Goal: Task Accomplishment & Management: Complete application form

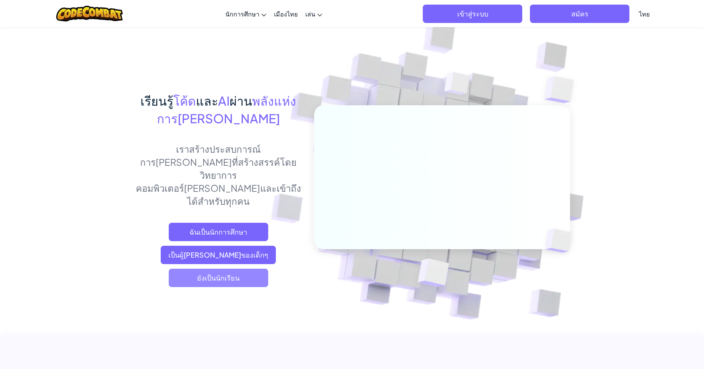
click at [202, 273] on font "ยังเป็นนักเรียน" at bounding box center [218, 277] width 42 height 9
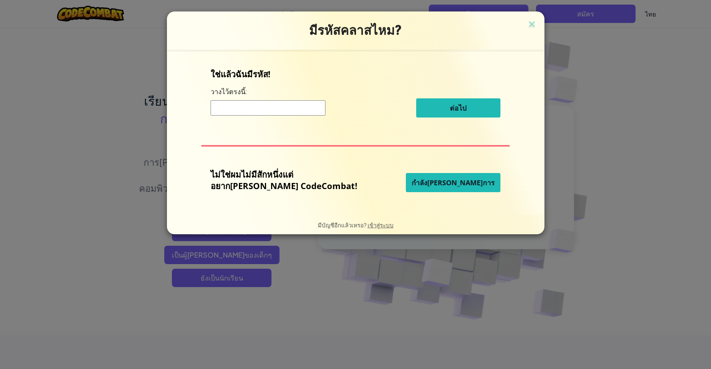
click at [267, 106] on input at bounding box center [268, 107] width 115 height 15
type input "PlaneJumpWant"
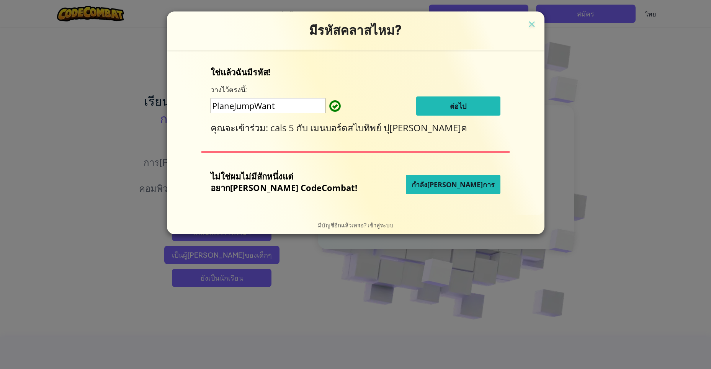
click at [450, 105] on font "ต่อไป" at bounding box center [458, 105] width 16 height 9
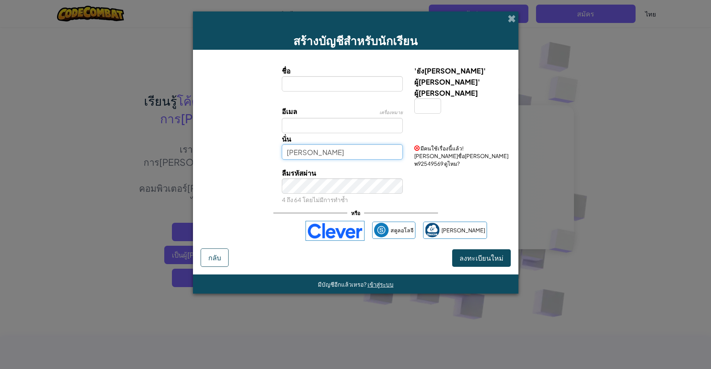
click at [341, 144] on input "ศศิชา พ" at bounding box center [342, 151] width 121 height 15
type input "ศ"
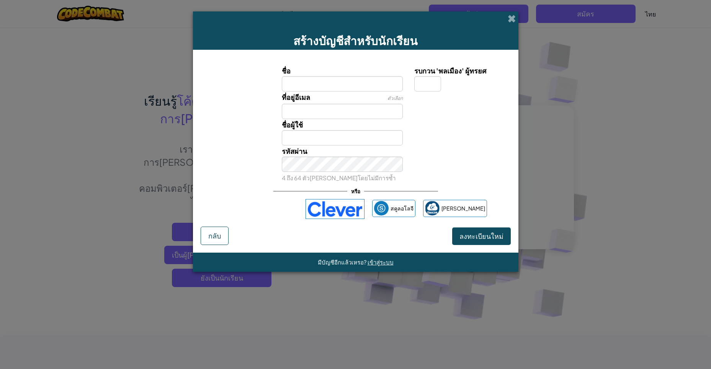
click at [411, 166] on div "รหัสผ่าน 4 ถึง 64 ตัวอักษรโดยไม่มีการซ้ำ" at bounding box center [356, 164] width 318 height 38
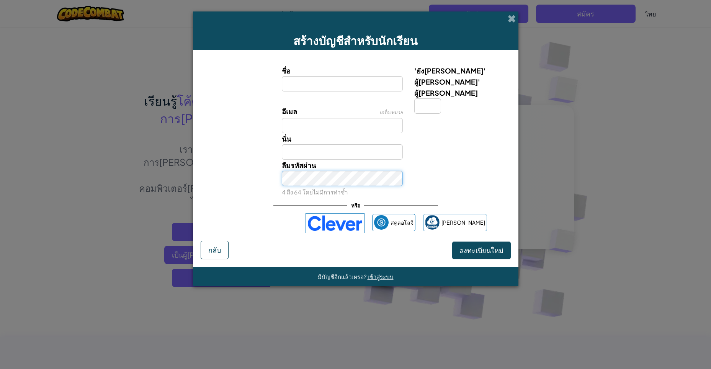
click at [452, 242] on button "ลงทะเบียนใหม่" at bounding box center [481, 251] width 59 height 18
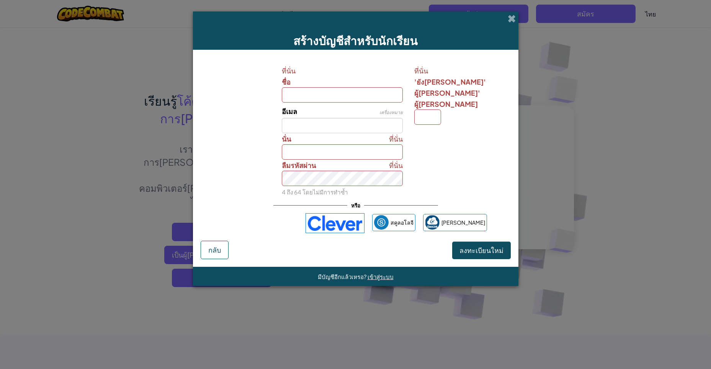
click at [499, 193] on div "ที่นั่น ลืมรหัสผ่าน 4 ถึง 64 โดยไม่มีการทำซ้ำ" at bounding box center [356, 179] width 318 height 38
click at [377, 96] on input "ชื่อ" at bounding box center [342, 94] width 121 height 15
type input ";"
type input "วริดา"
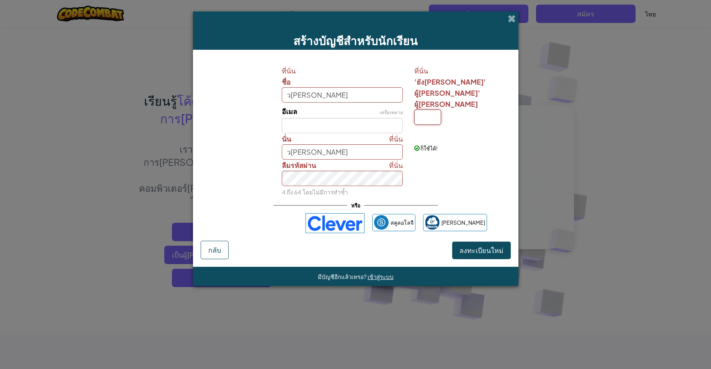
click at [426, 109] on input "'ยังคง' ผู้มีอำนาจ' ผู้มีอำนาจ" at bounding box center [427, 116] width 27 height 15
type input "พ"
type input "ว[PERSON_NAME]พ"
click at [356, 124] on input "อีเมล" at bounding box center [342, 125] width 121 height 15
click at [336, 156] on input "ว[PERSON_NAME]พ" at bounding box center [342, 151] width 121 height 15
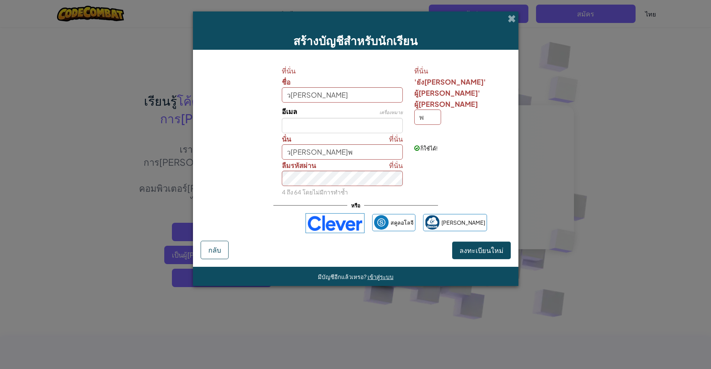
click at [439, 168] on div "ที่นั่น ลืมรหัสผ่าน 4 ถึง 64 โดยไม่มีการทำซ้ำ" at bounding box center [356, 179] width 318 height 38
click at [481, 246] on font "ลงทะเบียนใหม่" at bounding box center [481, 250] width 44 height 9
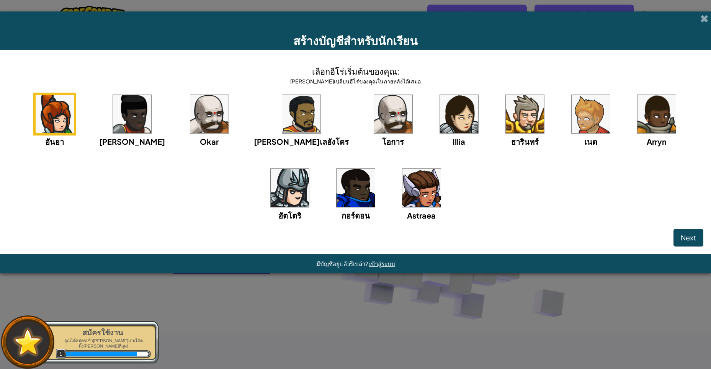
click at [440, 122] on img at bounding box center [459, 114] width 38 height 38
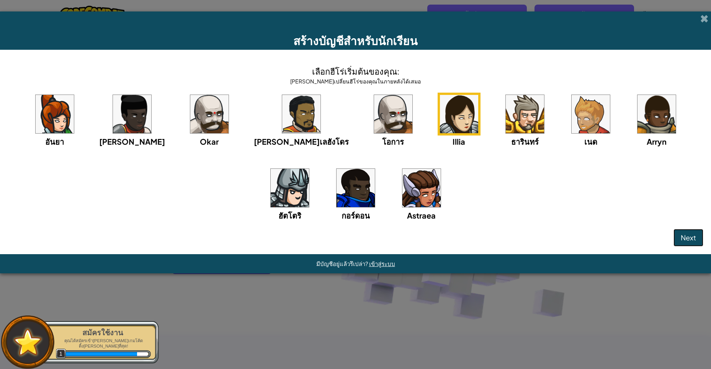
click at [697, 239] on button "Next" at bounding box center [688, 238] width 30 height 18
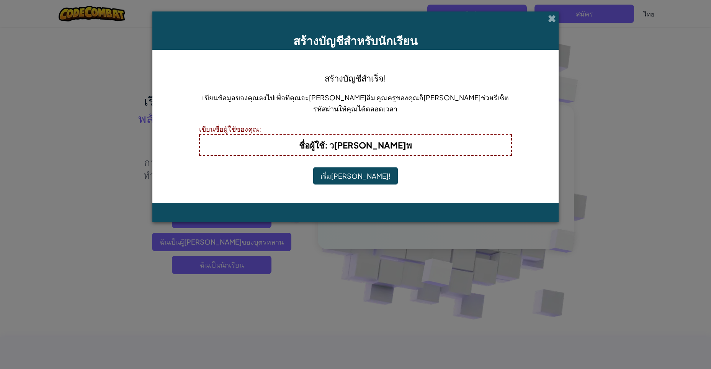
click at [362, 178] on button "เริ่มเล่น!" at bounding box center [355, 176] width 85 height 18
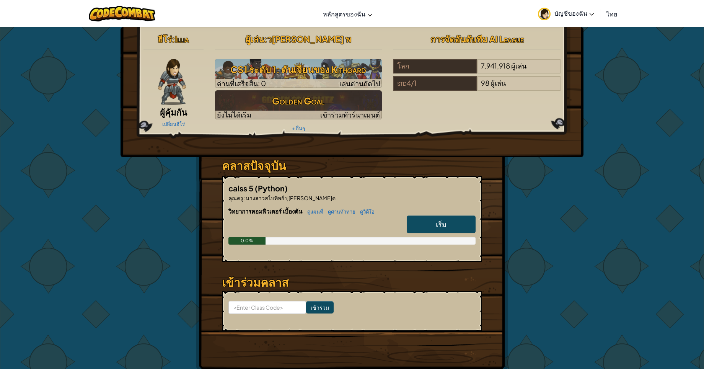
click at [615, 18] on link "ไทย" at bounding box center [612, 13] width 18 height 21
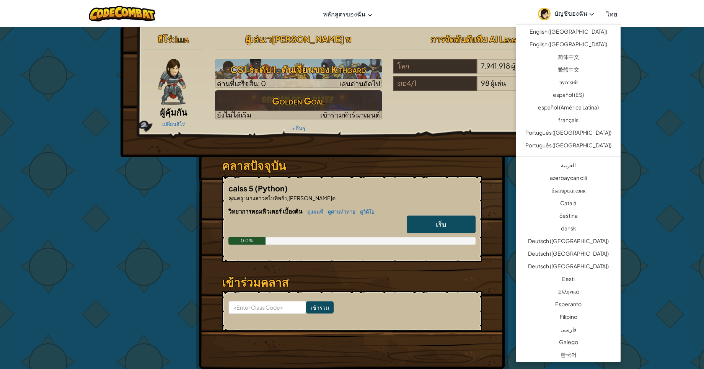
click at [643, 74] on div "ฮีโร่ : Illia ผู้คุ้มกัน เปลี่ยนฮีโร่ ผู้[PERSON_NAME] : ว[PERSON_NAME] พ CS1 ร…" at bounding box center [352, 200] width 704 height 347
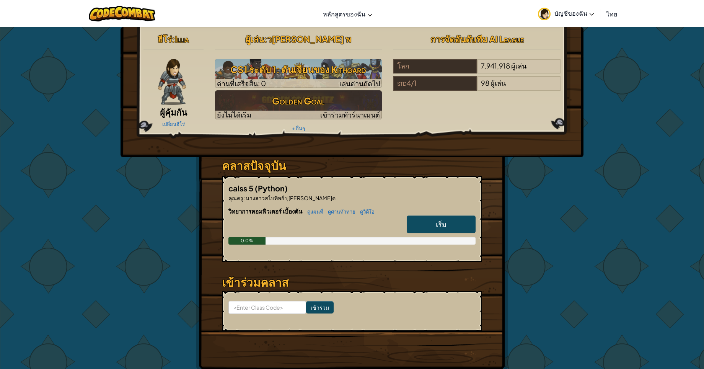
click at [619, 92] on div "ฮีโร่ : Illia ผู้คุ้มกัน เปลี่ยนฮีโร่ ผู้[PERSON_NAME] : ว[PERSON_NAME] พ CS1 ร…" at bounding box center [352, 200] width 704 height 347
click at [446, 223] on span "เริ่ม" at bounding box center [441, 224] width 11 height 9
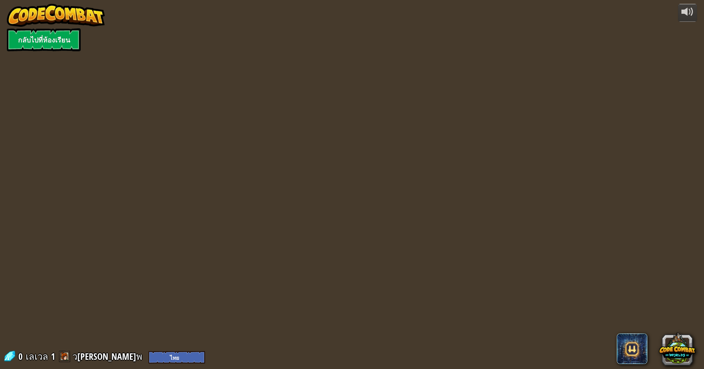
select select "th"
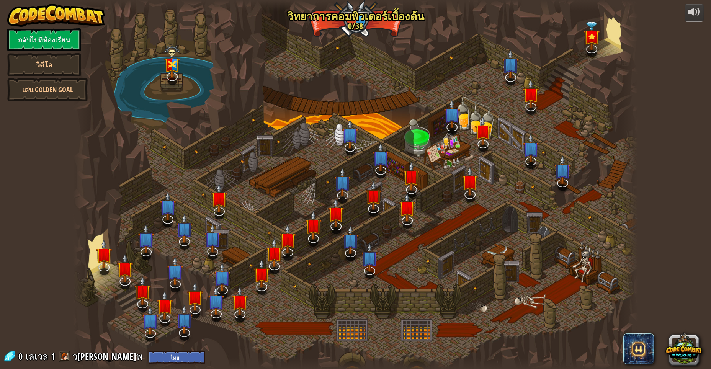
select select "th"
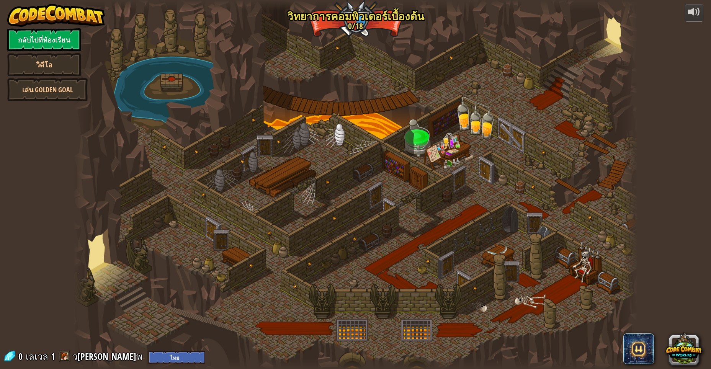
select select "th"
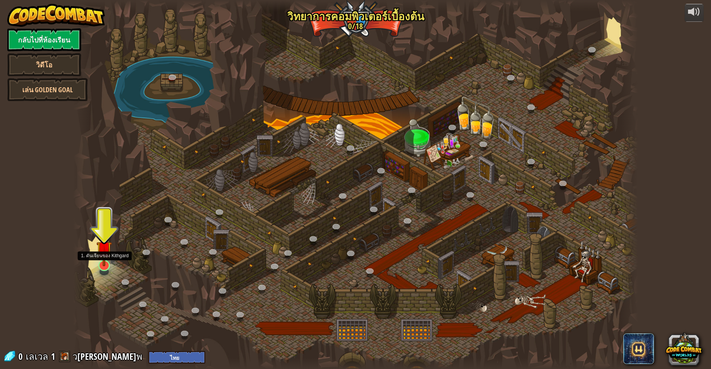
click at [106, 258] on img at bounding box center [103, 248] width 15 height 35
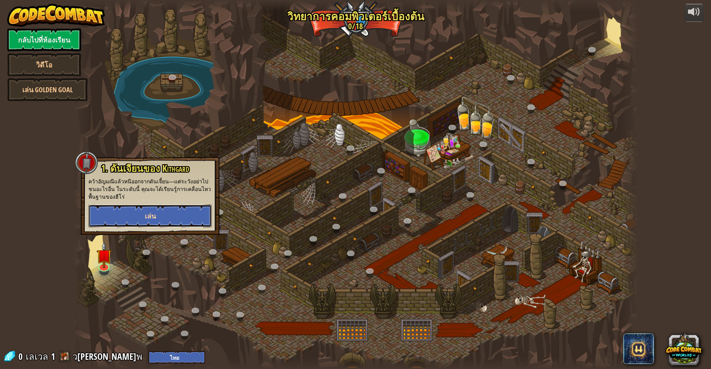
click at [153, 221] on button "เล่น" at bounding box center [149, 215] width 123 height 23
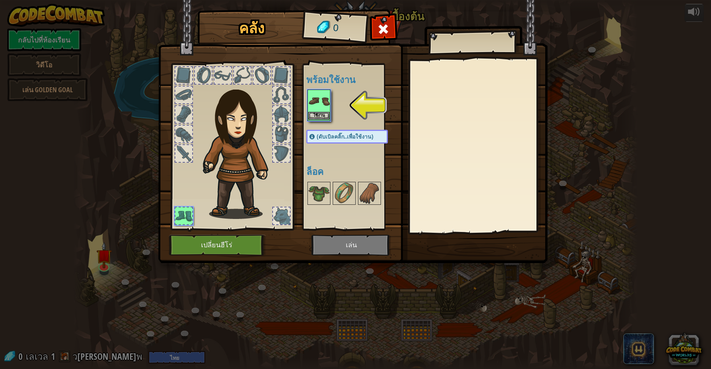
click at [320, 101] on img at bounding box center [318, 100] width 21 height 21
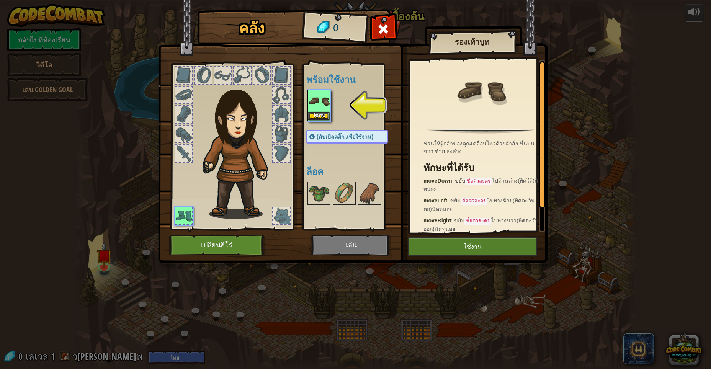
click at [282, 79] on div at bounding box center [281, 75] width 17 height 17
click at [240, 67] on div at bounding box center [242, 75] width 18 height 18
click at [213, 76] on img at bounding box center [235, 139] width 116 height 157
click at [428, 235] on img at bounding box center [352, 124] width 389 height 278
click at [428, 242] on button "ใช้งาน" at bounding box center [472, 246] width 129 height 19
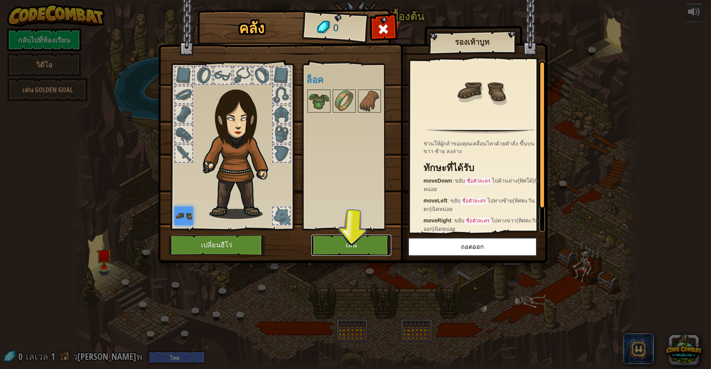
click at [352, 241] on button "เล่น" at bounding box center [351, 245] width 80 height 21
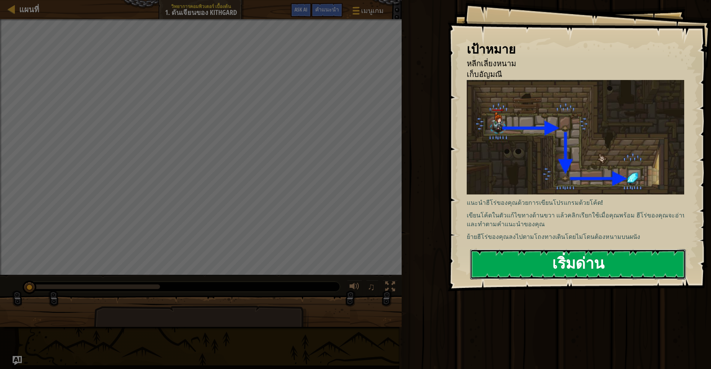
click at [597, 250] on button "เริ่มด่าน" at bounding box center [577, 264] width 215 height 30
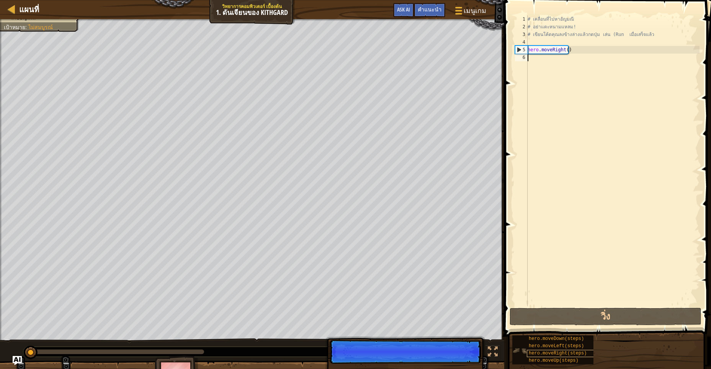
click at [549, 354] on span "hero.moveRight(steps)" at bounding box center [558, 353] width 58 height 5
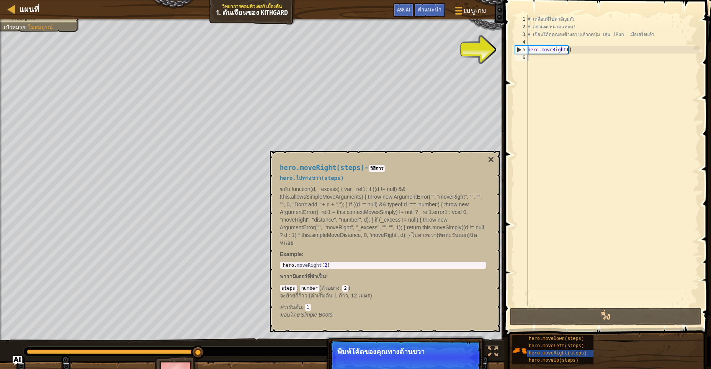
click at [543, 59] on div "# เคลื่อนที่ไปหาอัญมณี # อย่าแตะหนามแหลม! # เขียนโค้ดคุณลงข้างล่างแล้วกดปุ่ม เล…" at bounding box center [612, 168] width 173 height 306
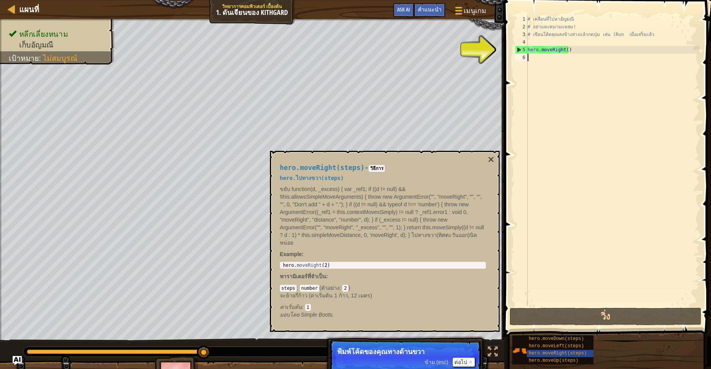
type textarea "h"
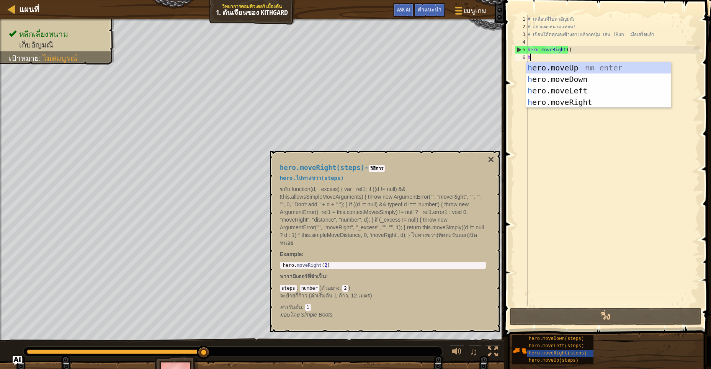
scroll to position [2, 2]
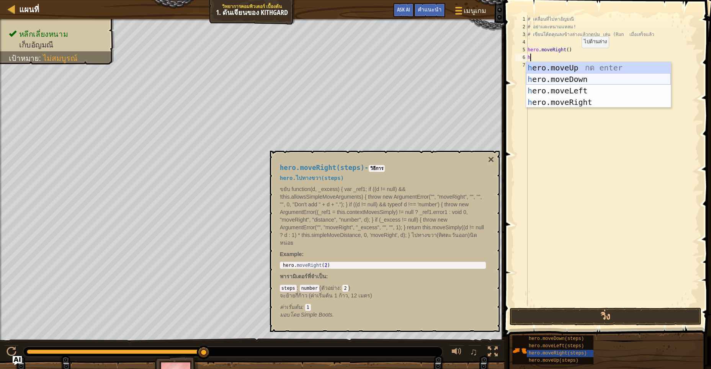
click at [625, 82] on div "h ero.moveUp กด enter h ero.moveDown กด enter h ero.moveLeft กด enter h ero.mov…" at bounding box center [598, 96] width 145 height 69
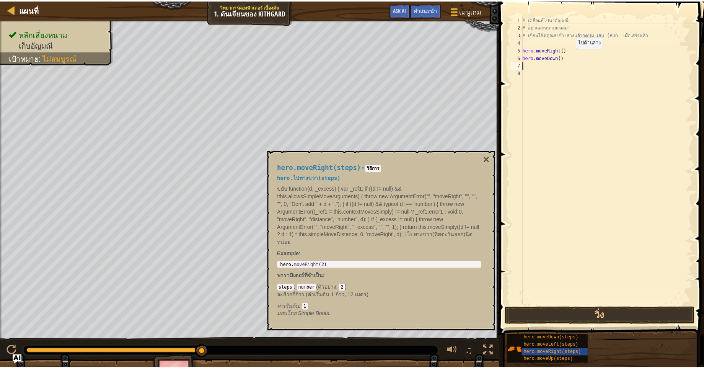
scroll to position [2, 0]
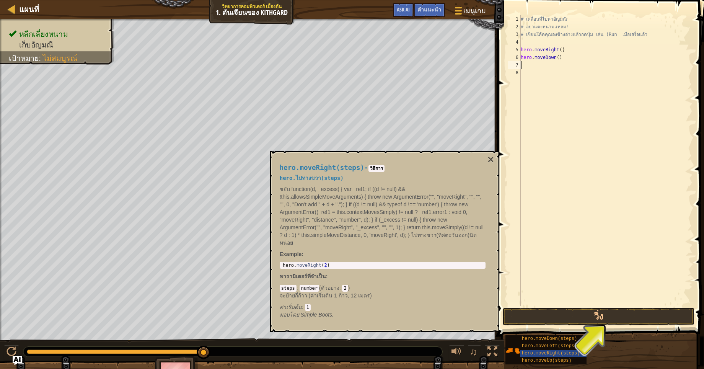
type textarea "h"
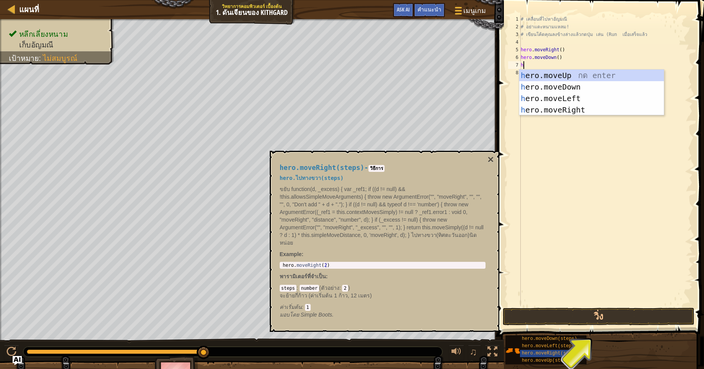
scroll to position [2, 2]
click at [579, 108] on div "h ero.moveUp กด enter h ero.moveDown กด enter h ero.moveLeft กด enter h ero.mov…" at bounding box center [591, 104] width 145 height 69
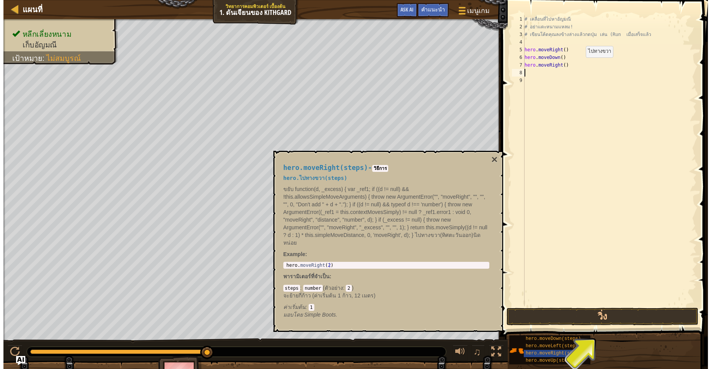
scroll to position [2, 0]
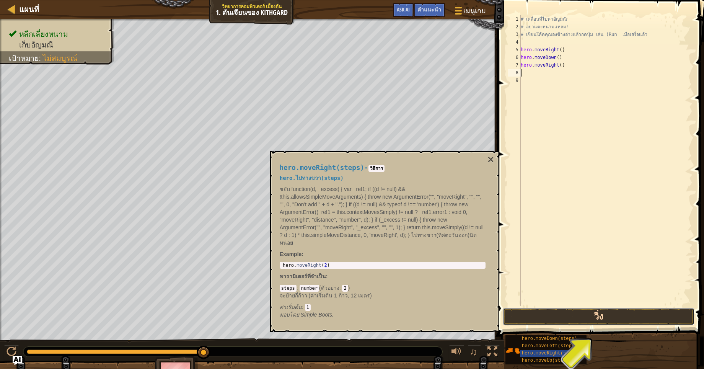
click at [573, 317] on button "วิ่ง" at bounding box center [599, 317] width 192 height 18
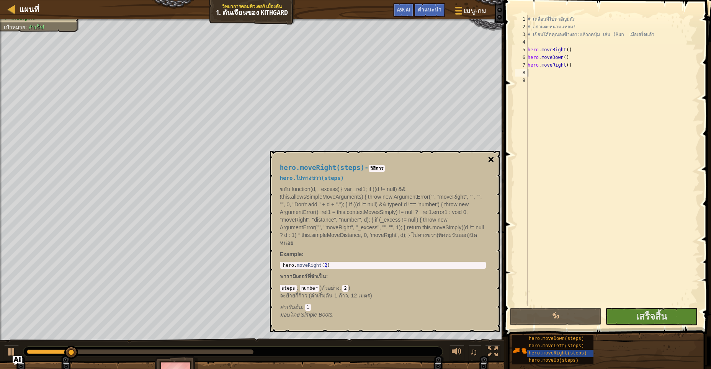
click at [489, 157] on button "×" at bounding box center [491, 159] width 6 height 11
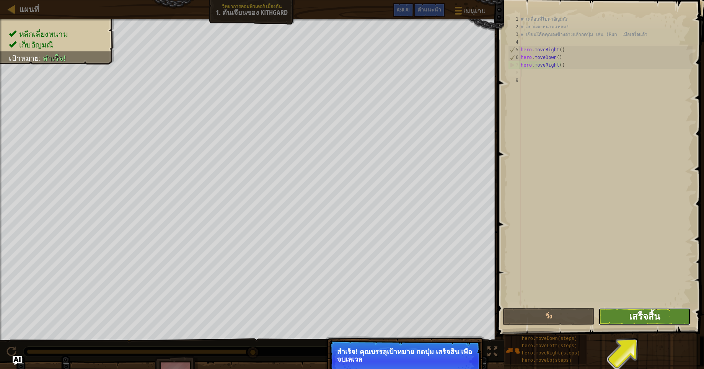
click at [629, 317] on button "เสร็จสิ้น" at bounding box center [645, 317] width 92 height 18
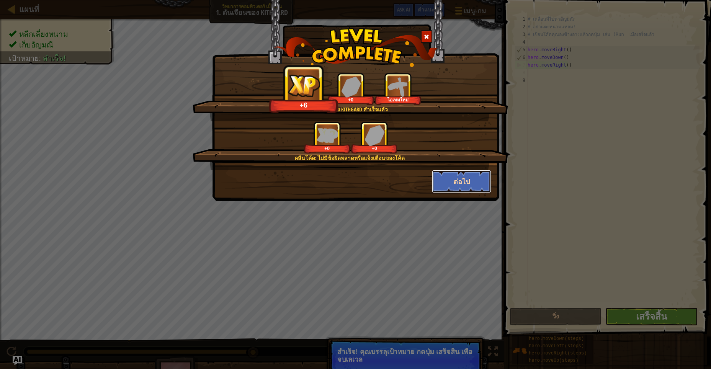
click at [459, 180] on button "ต่อไป" at bounding box center [461, 181] width 59 height 23
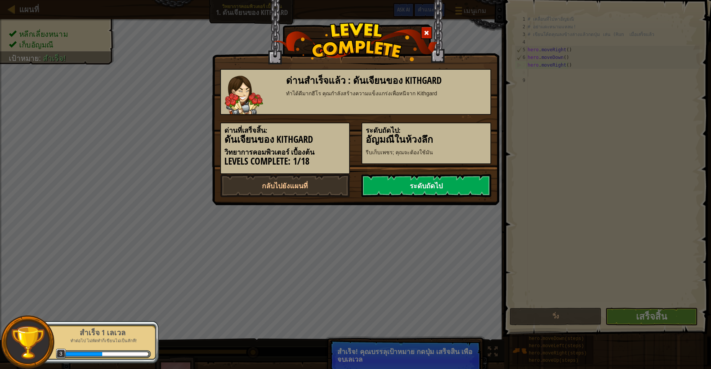
click at [394, 178] on link "ระดับถัดไป" at bounding box center [426, 185] width 130 height 23
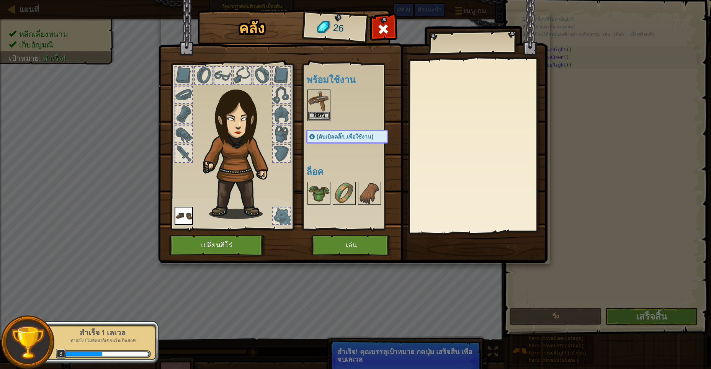
click at [310, 96] on img at bounding box center [318, 100] width 21 height 21
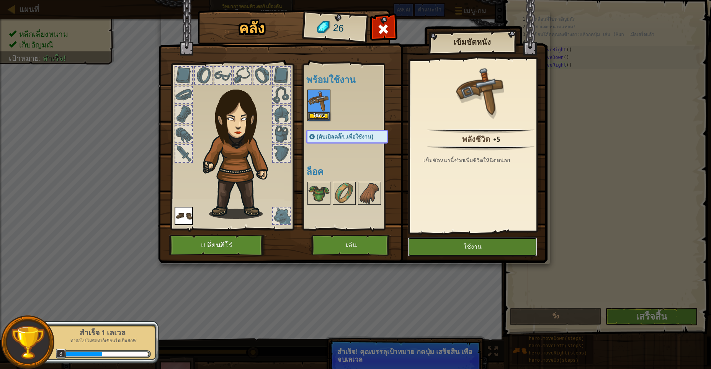
click at [432, 242] on button "ใช้งาน" at bounding box center [472, 246] width 129 height 19
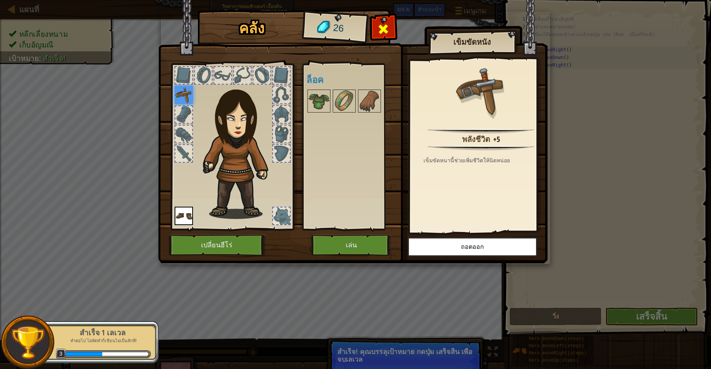
click at [388, 25] on span at bounding box center [383, 29] width 12 height 12
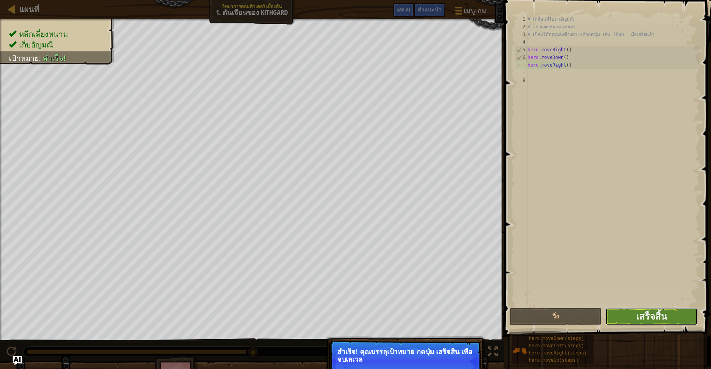
click at [631, 315] on button "เสร็จสิ้น" at bounding box center [651, 317] width 92 height 18
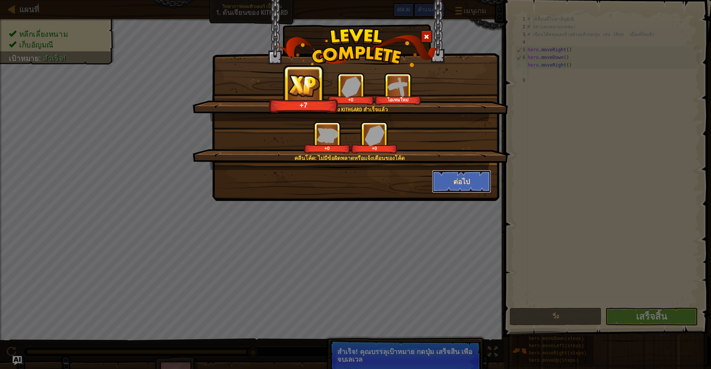
click at [475, 181] on button "ต่อไป" at bounding box center [461, 181] width 59 height 23
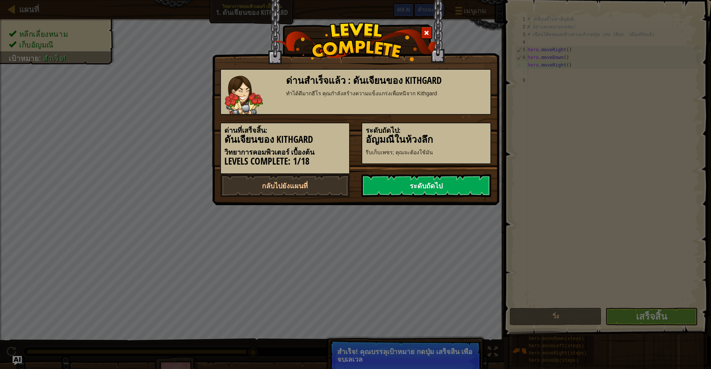
click at [414, 189] on link "ระดับถัดไป" at bounding box center [426, 185] width 130 height 23
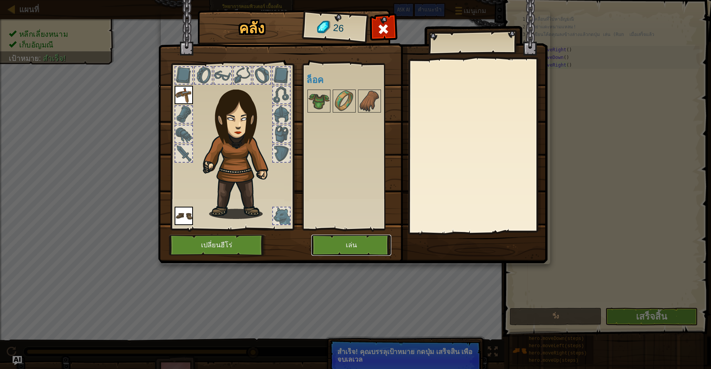
click at [345, 244] on button "เล่น" at bounding box center [351, 245] width 80 height 21
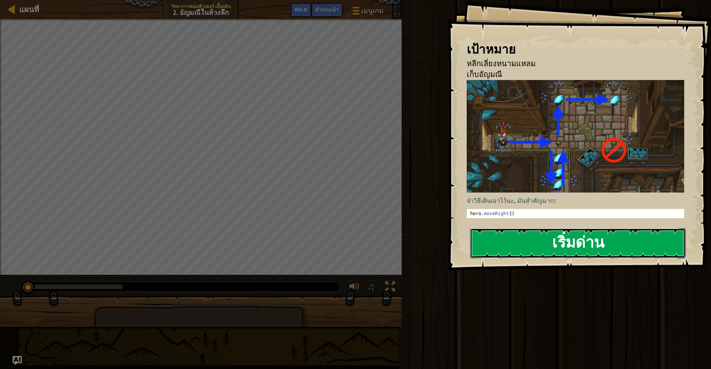
click at [557, 250] on button "เริ่มด่าน" at bounding box center [577, 243] width 215 height 30
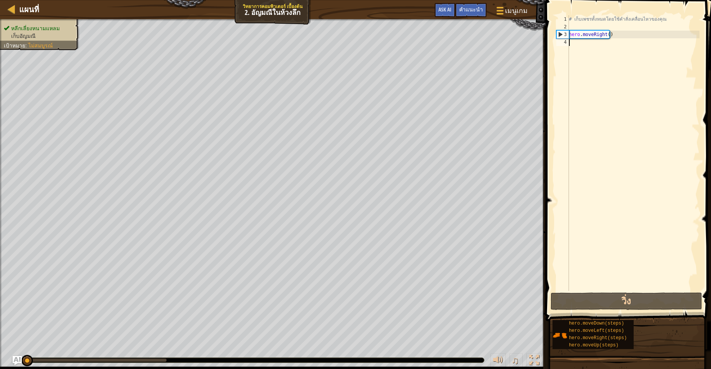
click at [574, 45] on div "# เก็บเพชรทั้งหมดโดยใช้คำสั่งเคลื่อนไหวของคุณ hero . moveRight ( )" at bounding box center [633, 160] width 132 height 291
type textarea "h"
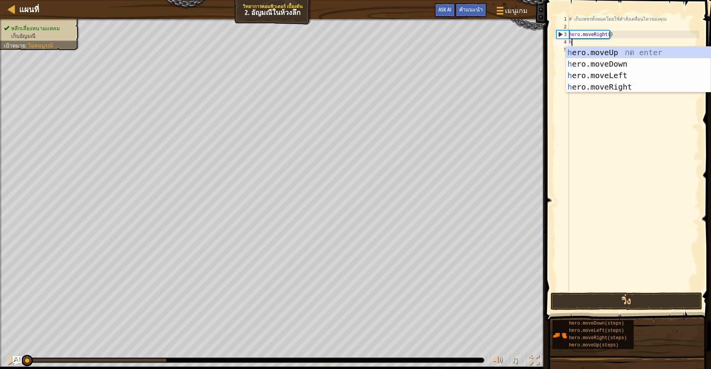
scroll to position [2, 2]
click at [586, 64] on div "h ero.moveUp กด enter h ero.moveDown กด enter h ero.moveLeft กด enter h ero.mov…" at bounding box center [638, 81] width 145 height 69
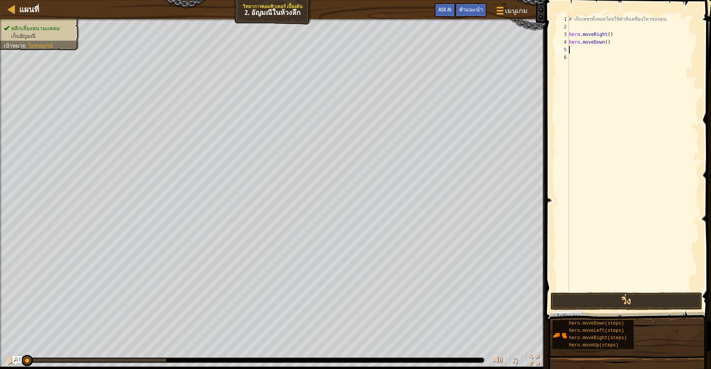
scroll to position [2, 0]
type textarea "h"
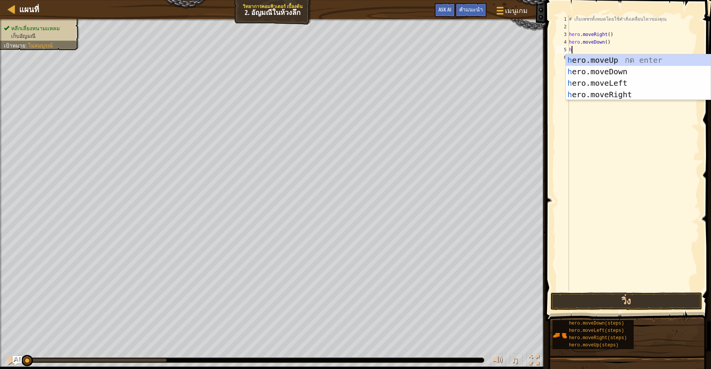
scroll to position [2, 2]
click at [603, 57] on div "h ero.moveUp กด enter h ero.moveDown กด enter h ero.moveLeft กด enter h ero.mov…" at bounding box center [638, 88] width 145 height 69
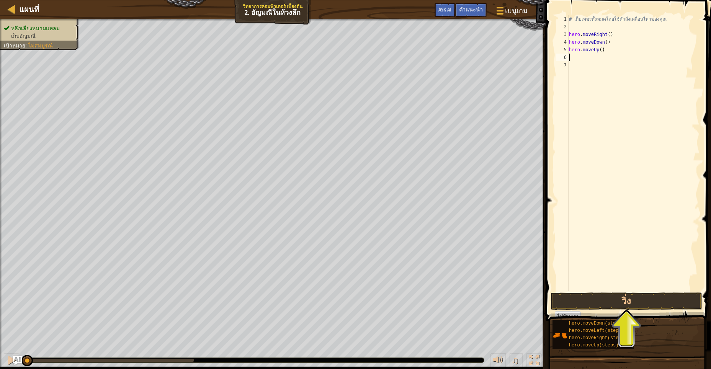
scroll to position [2, 0]
type textarea "h"
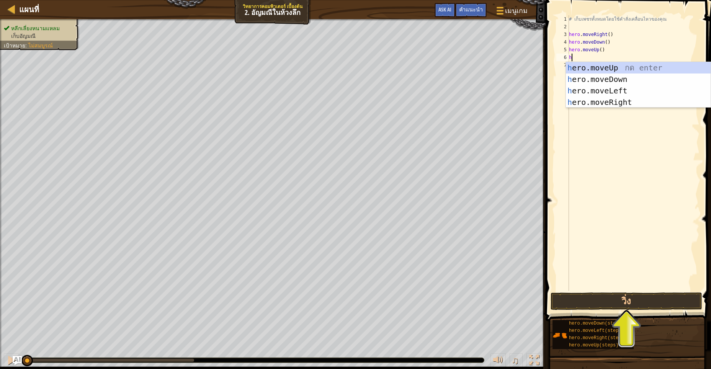
scroll to position [2, 2]
click at [627, 65] on div "h ero.moveUp กด enter h ero.moveDown กด enter h ero.moveLeft กด enter h ero.mov…" at bounding box center [638, 96] width 145 height 69
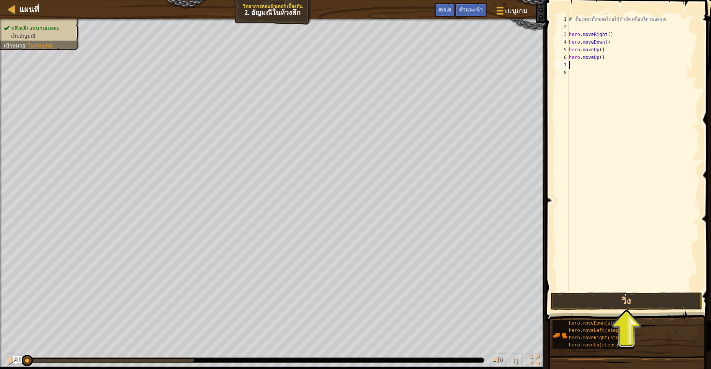
scroll to position [2, 0]
type textarea "h"
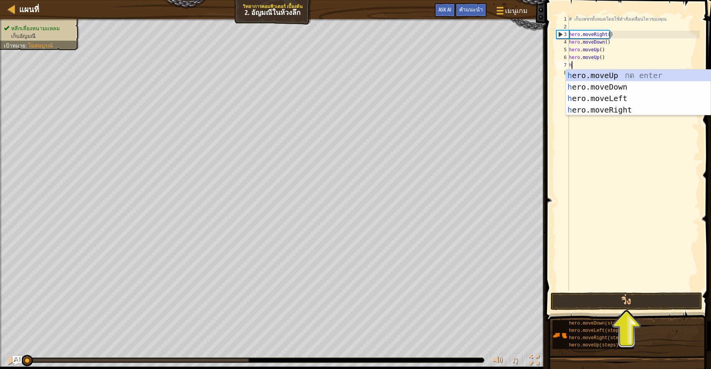
click at [646, 111] on div "h ero.moveUp กด enter h ero.moveDown กด enter h ero.moveLeft กด enter h ero.mov…" at bounding box center [638, 104] width 145 height 69
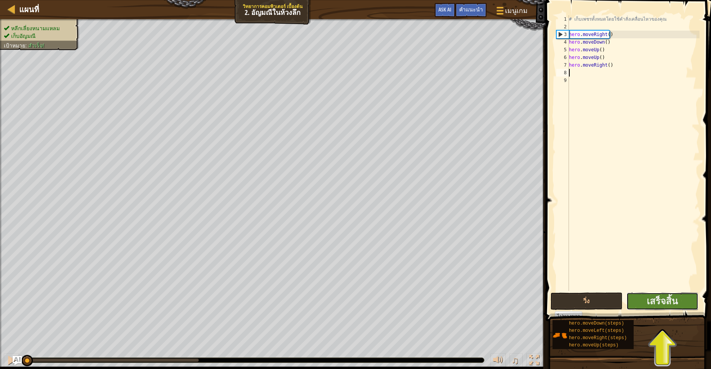
click at [682, 305] on button "เสร็จสิ้น" at bounding box center [662, 301] width 72 height 18
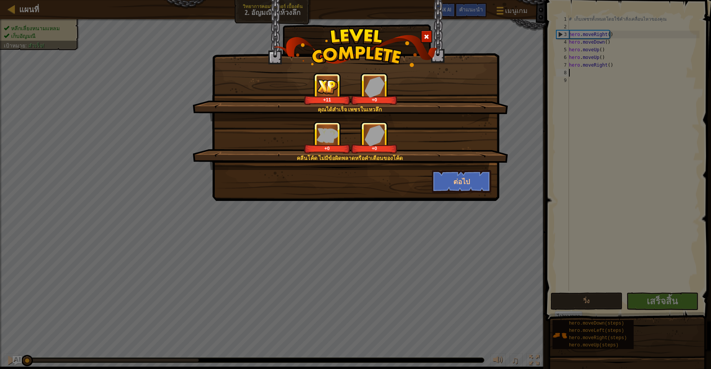
click at [430, 40] on div at bounding box center [426, 36] width 11 height 13
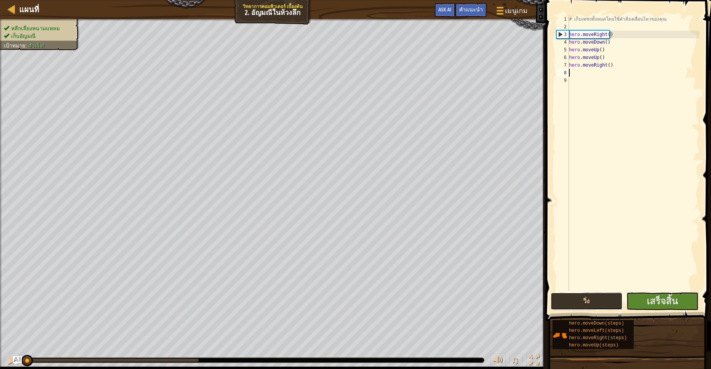
click at [604, 300] on button "วิ่ง" at bounding box center [586, 301] width 72 height 18
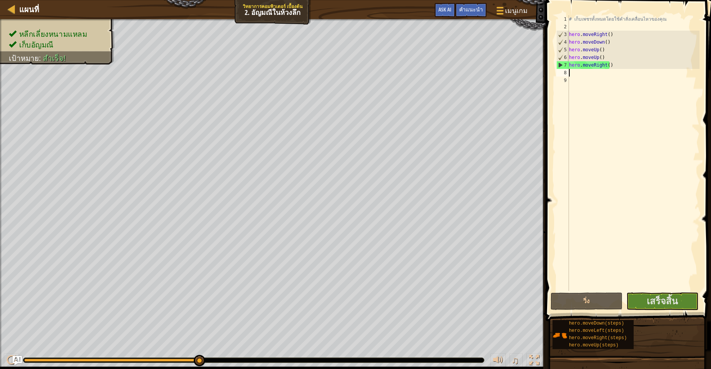
type textarea "h"
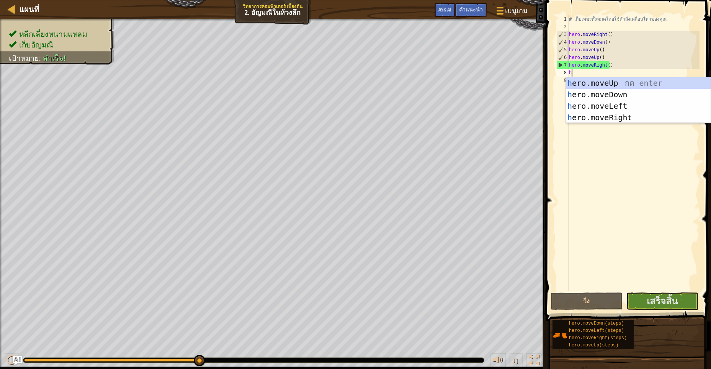
scroll to position [2, 2]
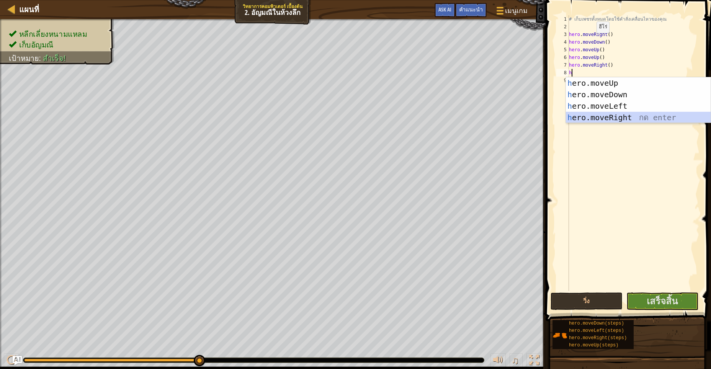
click at [618, 120] on div "h ero.moveUp กด enter h ero.moveDown กด enter h ero.moveLeft กด enter h ero.mov…" at bounding box center [638, 111] width 145 height 69
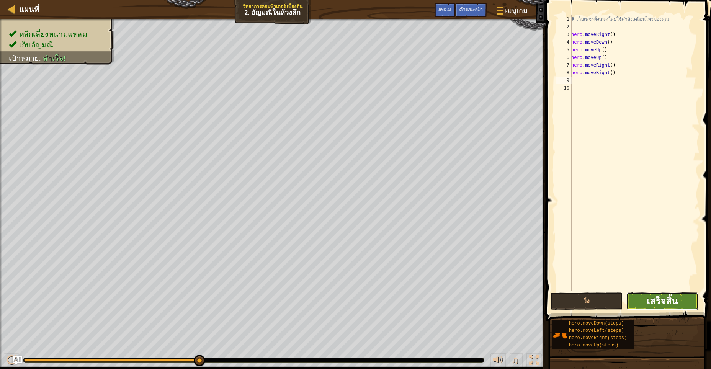
click at [669, 296] on span "เสร็จสิ้น" at bounding box center [661, 301] width 31 height 12
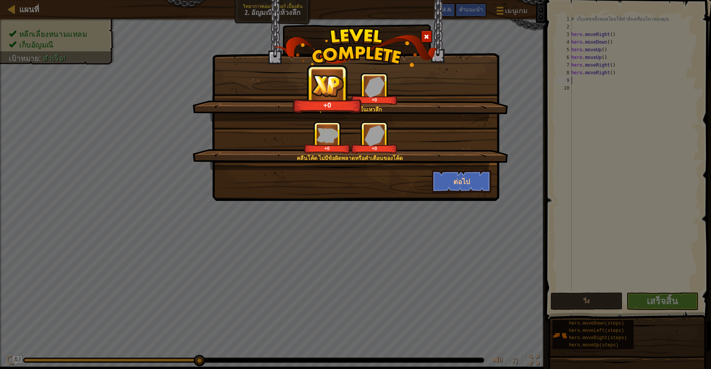
click at [429, 36] on span at bounding box center [426, 36] width 5 height 5
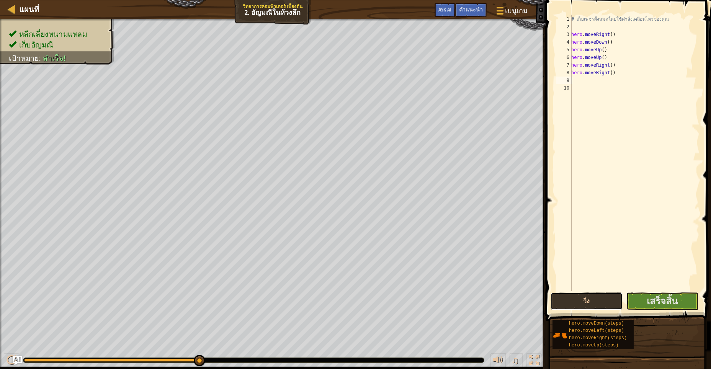
click at [588, 298] on button "วิ่ง" at bounding box center [586, 301] width 72 height 18
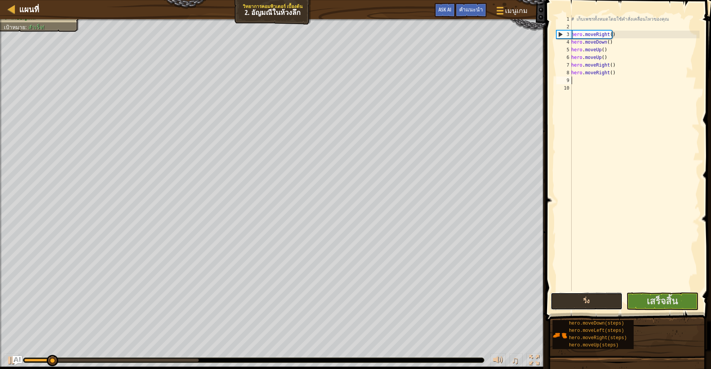
click at [588, 298] on button "วิ่ง" at bounding box center [586, 301] width 72 height 18
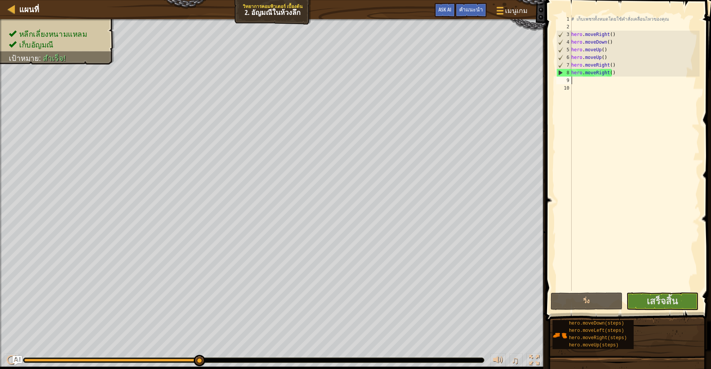
click at [577, 79] on div "# เก็บเพชรทั้งหมดโดยใช้คำสั่งเคลื่อนไหวของคุณ hero . moveRight ( ) hero . moveD…" at bounding box center [635, 160] width 130 height 291
type textarea "h"
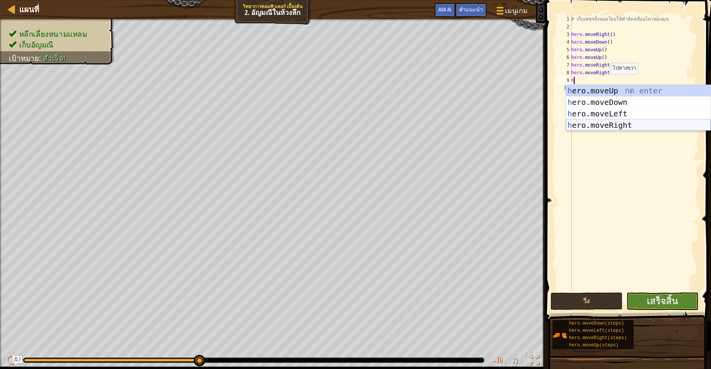
click at [612, 124] on div "h ero.moveUp กด enter h ero.moveDown กด enter h ero.moveLeft กด enter h ero.mov…" at bounding box center [638, 119] width 145 height 69
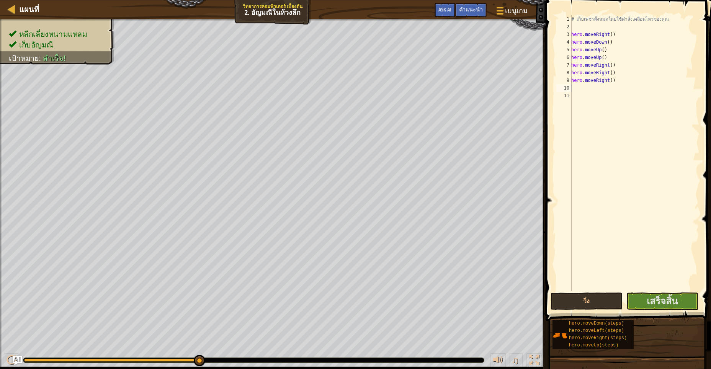
scroll to position [2, 0]
click at [566, 293] on button "วิ่ง" at bounding box center [586, 301] width 72 height 18
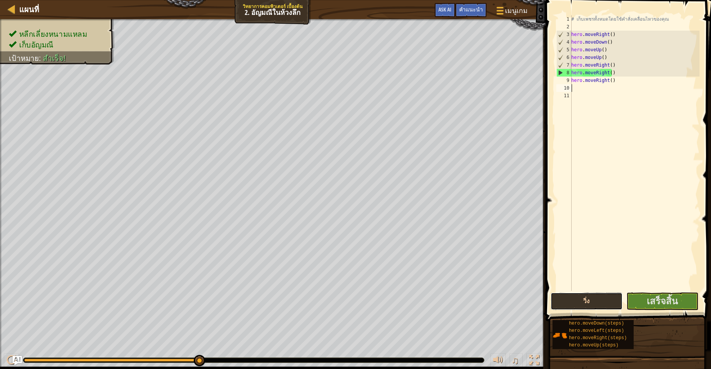
click at [587, 299] on button "วิ่ง" at bounding box center [586, 301] width 72 height 18
click at [661, 307] on span "เสร็จสิ้น" at bounding box center [661, 301] width 31 height 12
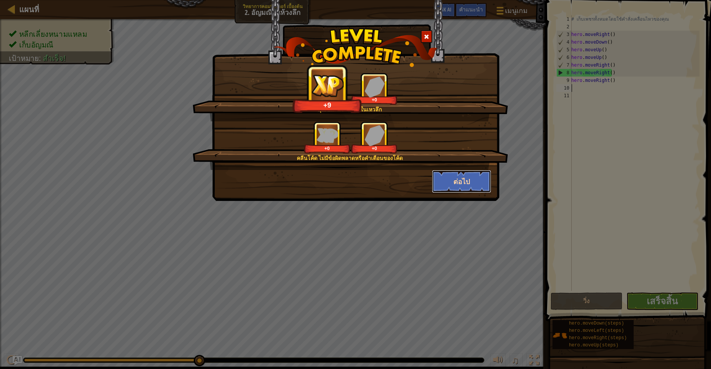
click at [449, 180] on button "ต่อไป" at bounding box center [461, 181] width 59 height 23
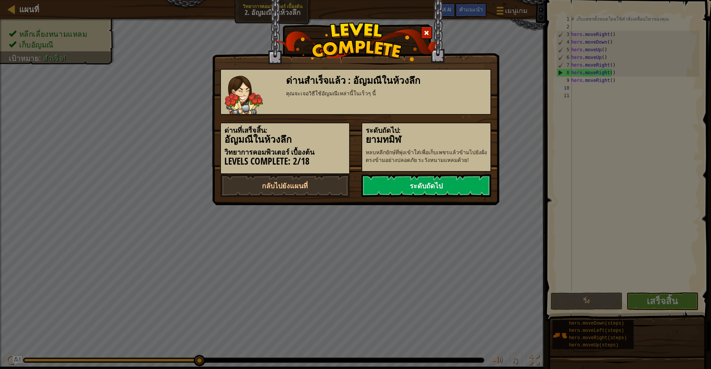
click at [425, 194] on link "ระดับถัดไป" at bounding box center [426, 185] width 130 height 23
click at [420, 183] on link "ระดับถัดไป" at bounding box center [426, 185] width 130 height 23
click at [377, 181] on link "ระดับถัดไป" at bounding box center [426, 185] width 130 height 23
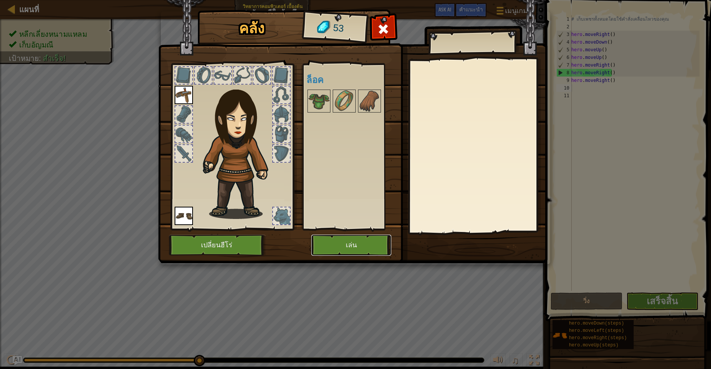
click at [346, 250] on button "เล่น" at bounding box center [351, 245] width 80 height 21
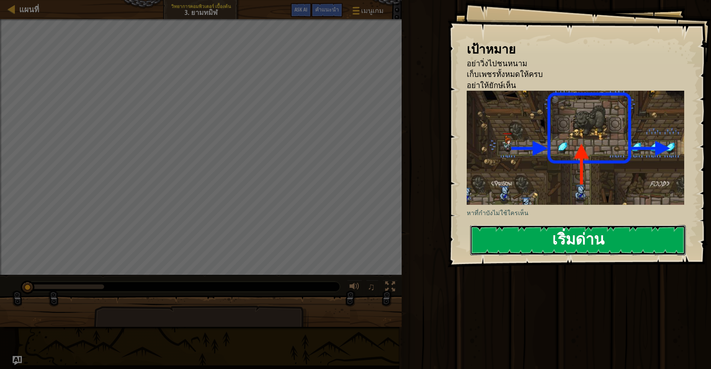
click at [618, 234] on button "เริ่มด่าน" at bounding box center [577, 240] width 215 height 30
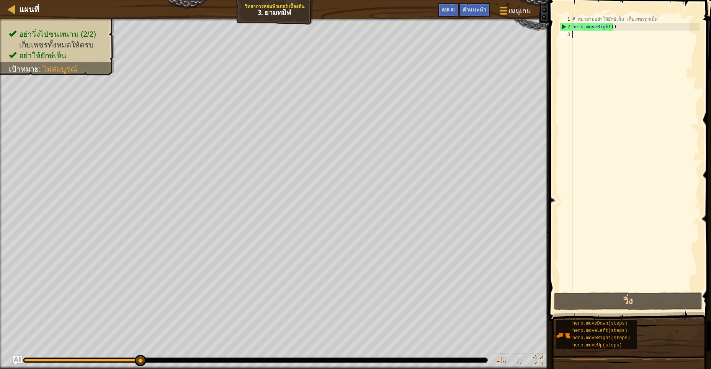
type textarea "h"
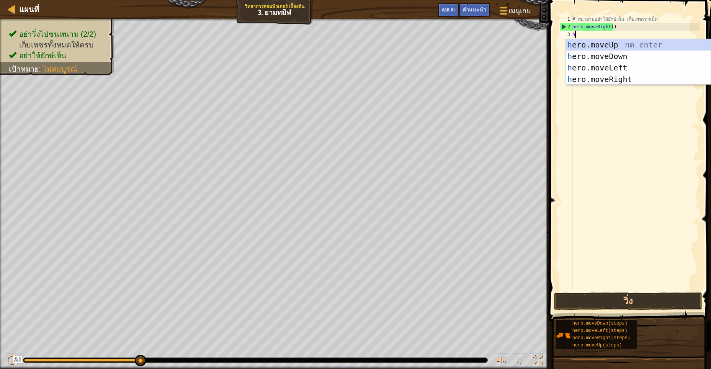
scroll to position [2, 2]
click at [630, 44] on div "h ero.moveUp กด enter h ero.moveDown กด enter h ero.moveLeft กด enter h ero.mov…" at bounding box center [638, 73] width 145 height 69
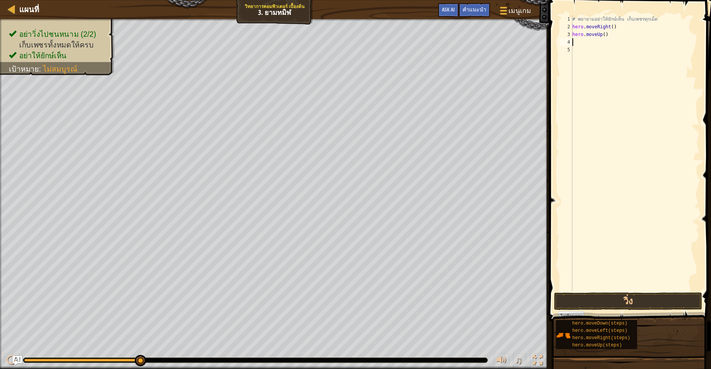
scroll to position [2, 0]
type textarea "h"
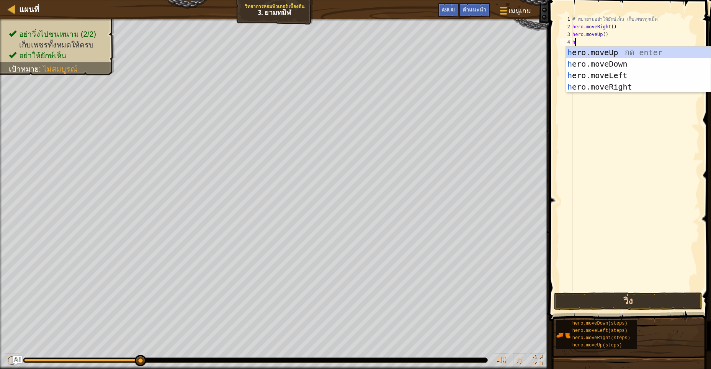
scroll to position [2, 2]
click at [595, 83] on div "h ero.moveUp กด enter h ero.moveDown กด enter h ero.moveLeft กด enter h ero.mov…" at bounding box center [638, 81] width 145 height 69
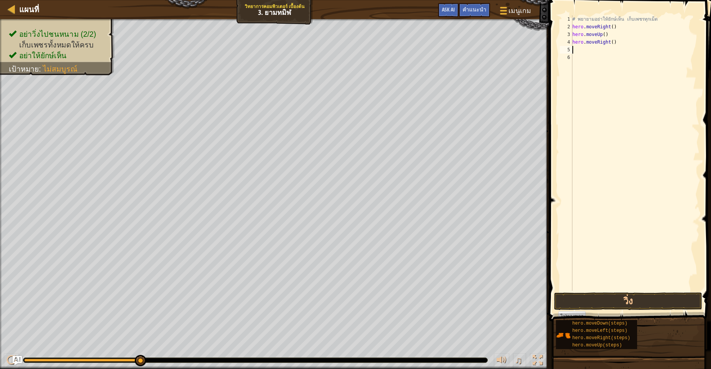
scroll to position [2, 0]
type textarea "h"
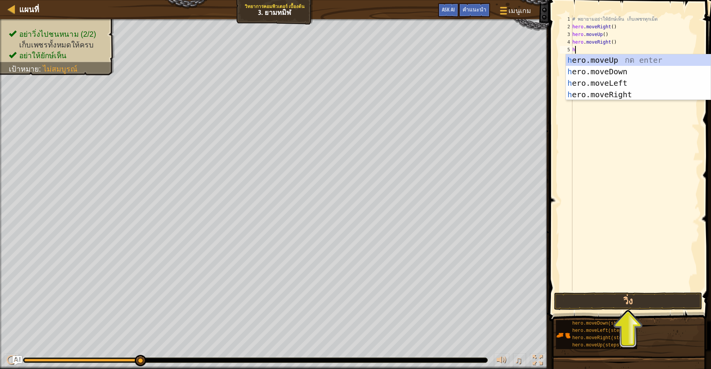
scroll to position [2, 2]
click at [612, 70] on div "h ero.moveUp กด enter h ero.moveDown กด enter h ero.moveLeft กด enter h ero.mov…" at bounding box center [638, 88] width 145 height 69
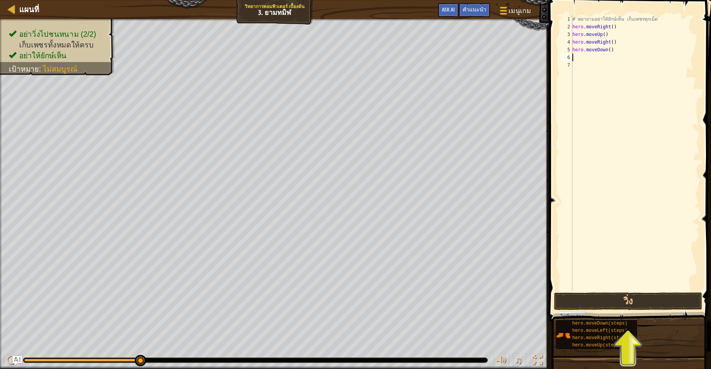
scroll to position [2, 0]
type textarea "h"
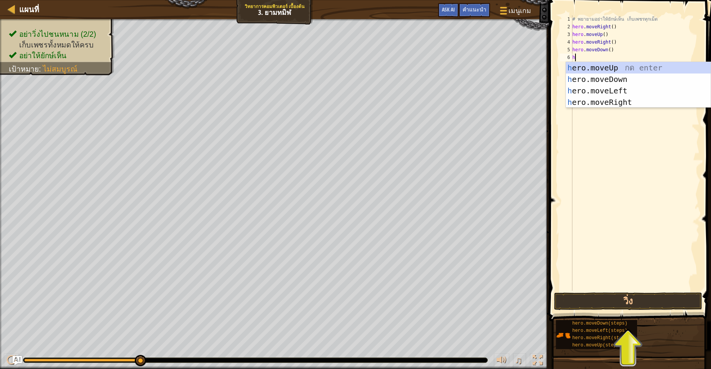
scroll to position [2, 2]
click at [625, 101] on div "h ero.moveUp กด enter h ero.moveDown กด enter h ero.moveLeft กด enter h ero.mov…" at bounding box center [638, 96] width 145 height 69
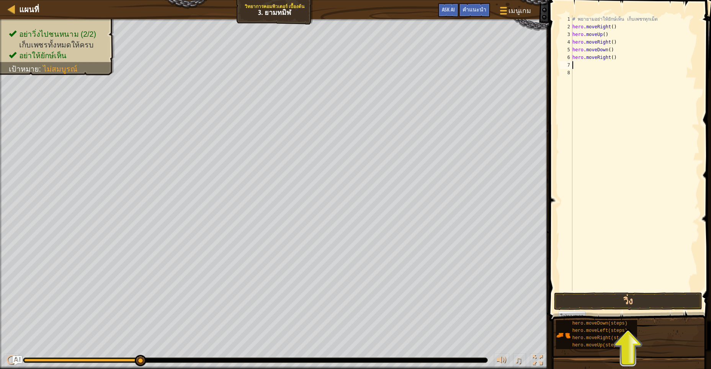
scroll to position [2, 0]
click at [599, 300] on button "วิ่ง" at bounding box center [628, 301] width 148 height 18
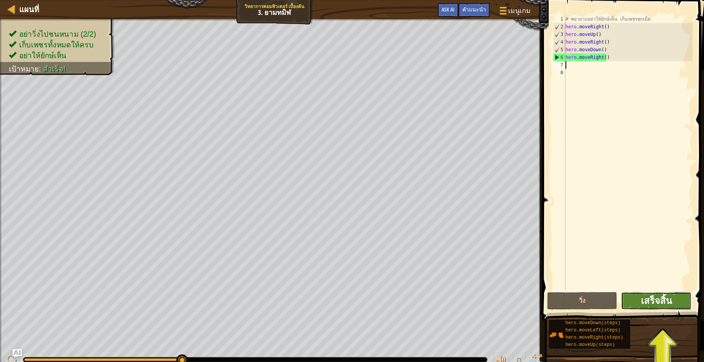
click at [648, 306] on span "เสร็จสิ้น" at bounding box center [656, 301] width 31 height 12
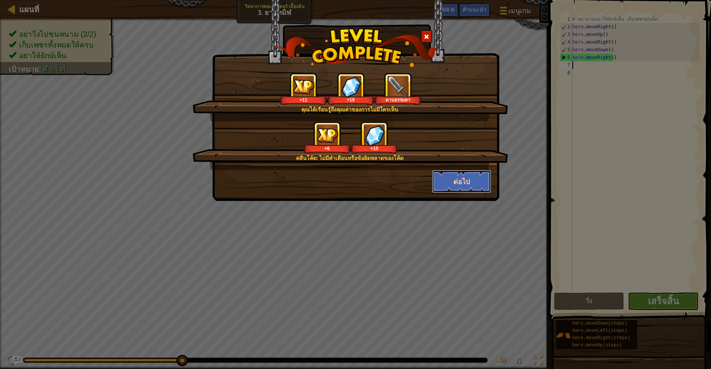
click at [471, 172] on button "ต่อไป" at bounding box center [461, 181] width 59 height 23
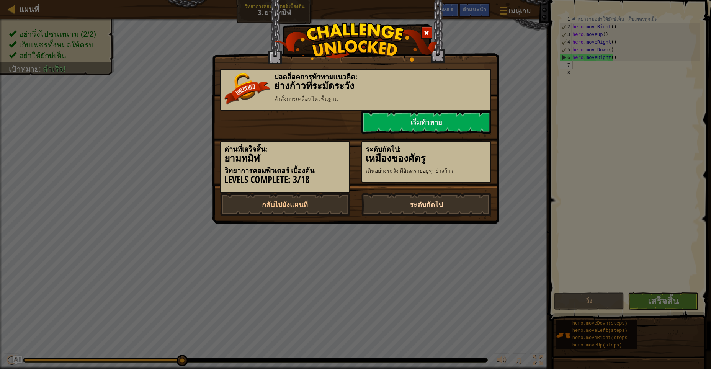
click at [427, 204] on link "ระดับถัดไป" at bounding box center [426, 204] width 130 height 23
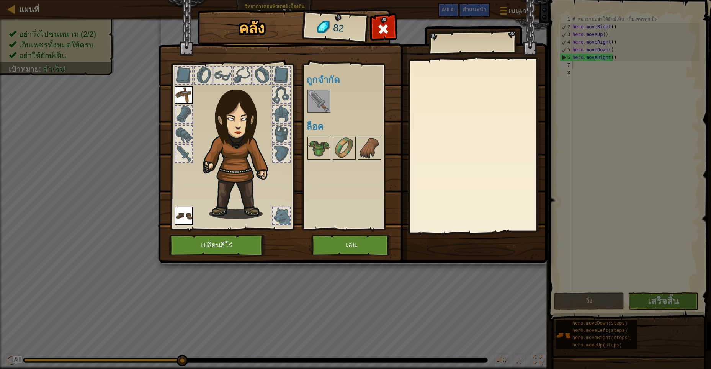
click at [324, 104] on img at bounding box center [318, 100] width 21 height 21
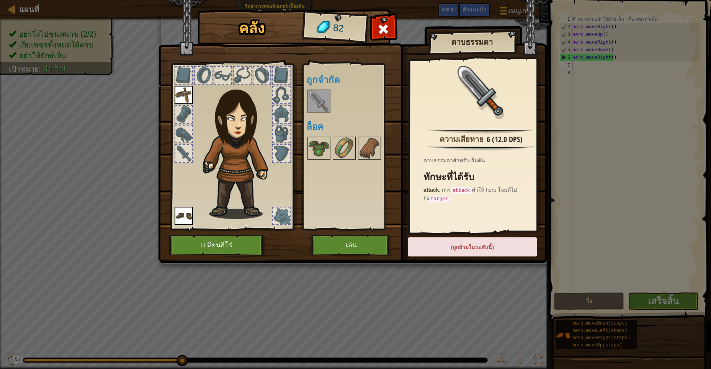
click at [304, 85] on div "พร้อมใช้งาน ใช้งาน ใช้งาน (ดับเบิลคลิ๊ก..เพื่อใช้งาน) ถูกจำกัด ล็อค" at bounding box center [350, 147] width 94 height 166
click at [308, 95] on div at bounding box center [318, 101] width 23 height 23
click at [349, 242] on button "เล่น" at bounding box center [351, 245] width 80 height 21
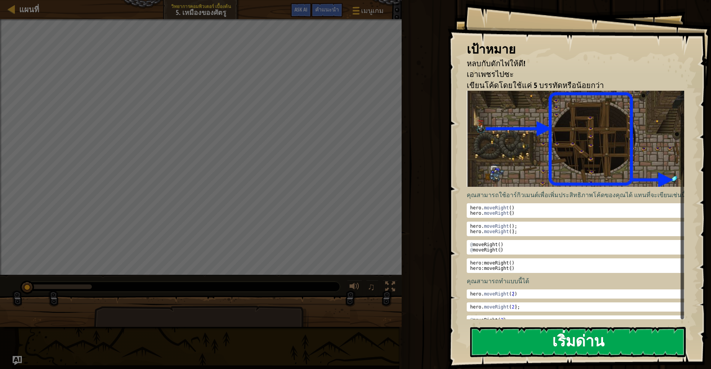
scroll to position [19, 0]
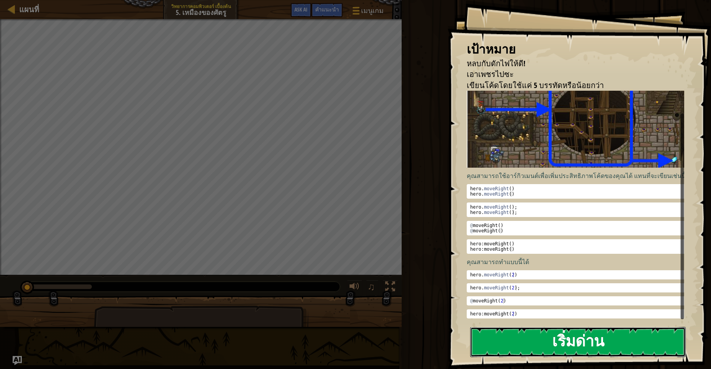
click at [549, 348] on button "เริ่มด่าน" at bounding box center [577, 342] width 215 height 30
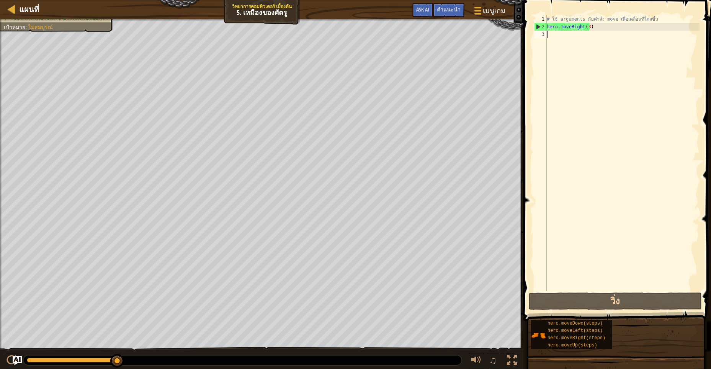
type textarea "h"
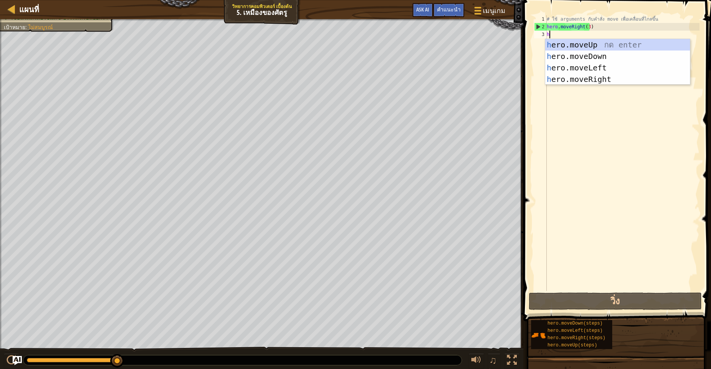
scroll to position [2, 2]
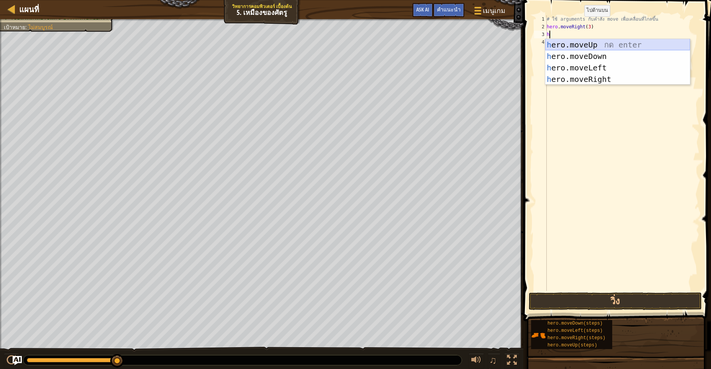
click at [571, 45] on div "h ero.moveUp กด enter h ero.moveDown กด enter h ero.moveLeft กด enter h ero.mov…" at bounding box center [617, 73] width 145 height 69
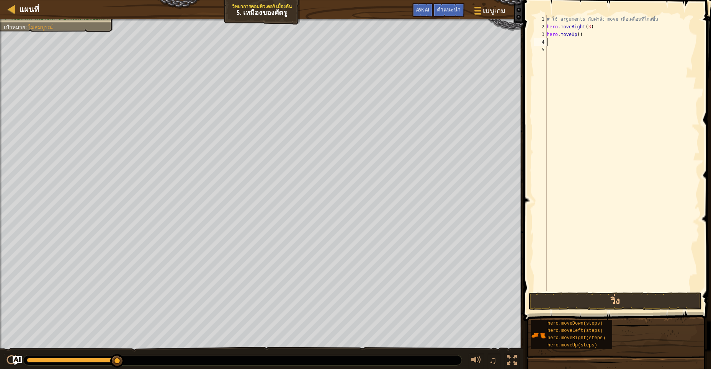
type textarea "h"
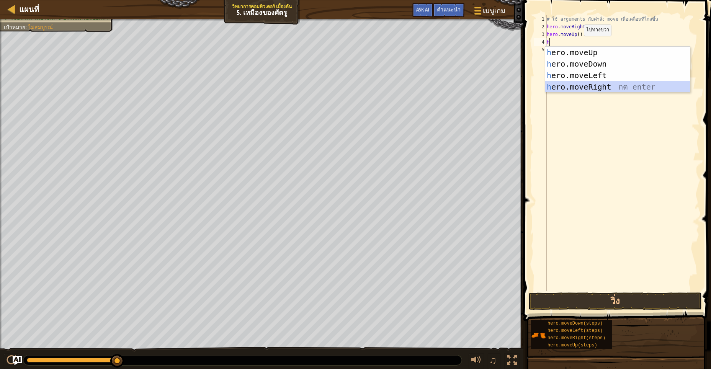
click at [581, 85] on div "h ero.moveUp กด enter h ero.moveDown กด enter h ero.moveLeft กด enter h ero.mov…" at bounding box center [617, 81] width 145 height 69
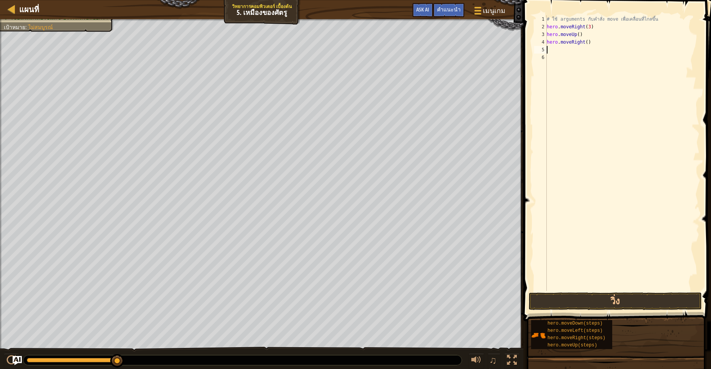
type textarea "h"
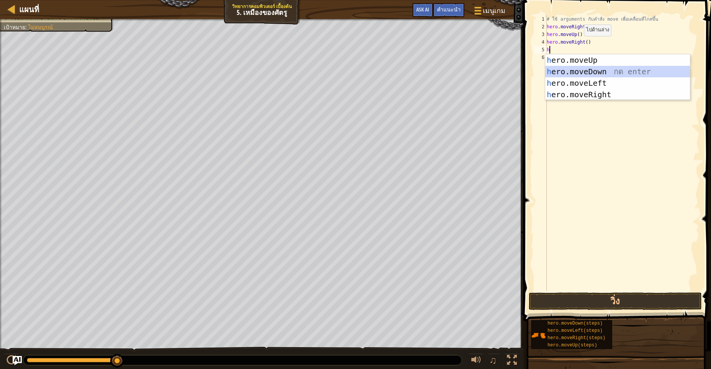
click at [561, 67] on div "h ero.moveUp กด enter h ero.moveDown กด enter h ero.moveLeft กด enter h ero.mov…" at bounding box center [617, 88] width 145 height 69
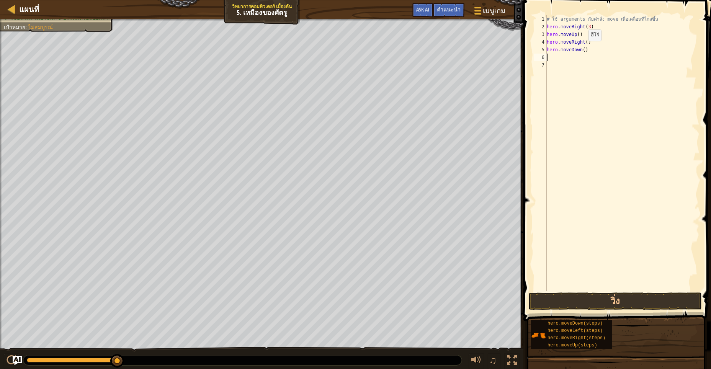
click at [582, 49] on div "# ใช้ arguments กับคำสั่ง move เพื่อเคลื่อนที่ไกลขึ้น hero . moveRight ( 3 ) he…" at bounding box center [622, 160] width 154 height 291
type textarea "hero.moveDown(4)"
click at [550, 59] on div "# ใช้ arguments กับคำสั่ง move เพื่อเคลื่อนที่ไกลขึ้น hero . moveRight ( 3 ) he…" at bounding box center [622, 160] width 154 height 291
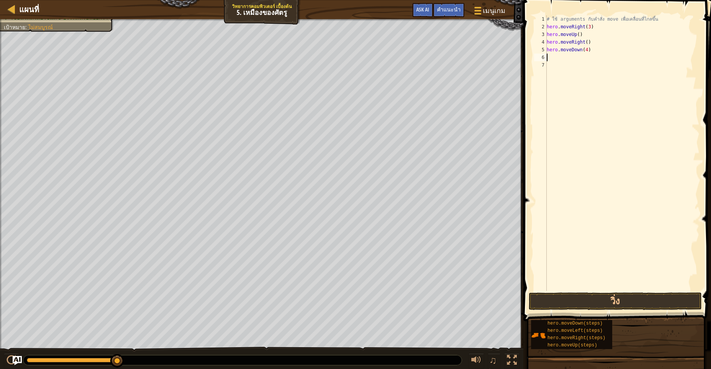
scroll to position [2, 0]
type textarea "h"
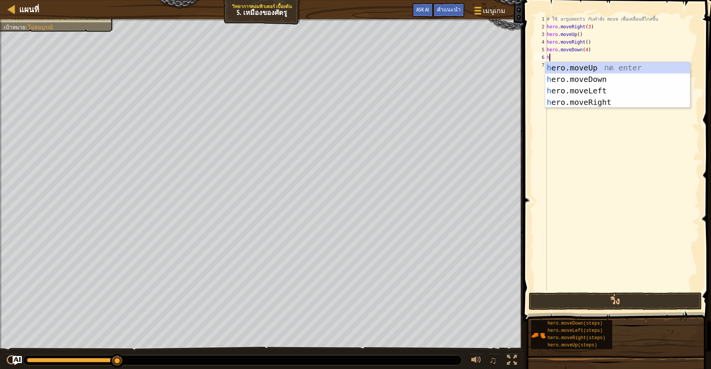
scroll to position [2, 2]
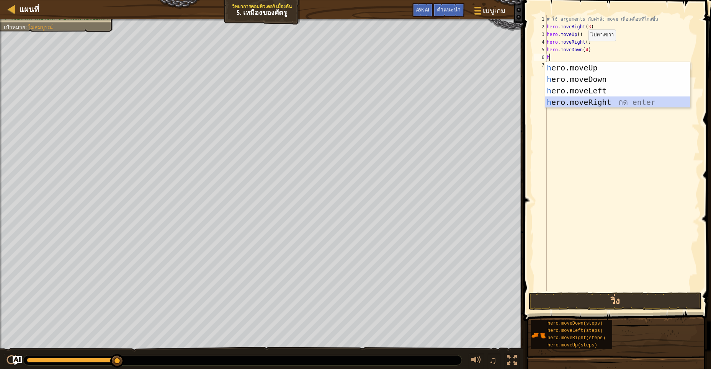
click at [594, 97] on div "h ero.moveUp กด enter h ero.moveDown กด enter h ero.moveLeft กด enter h ero.mov…" at bounding box center [617, 96] width 145 height 69
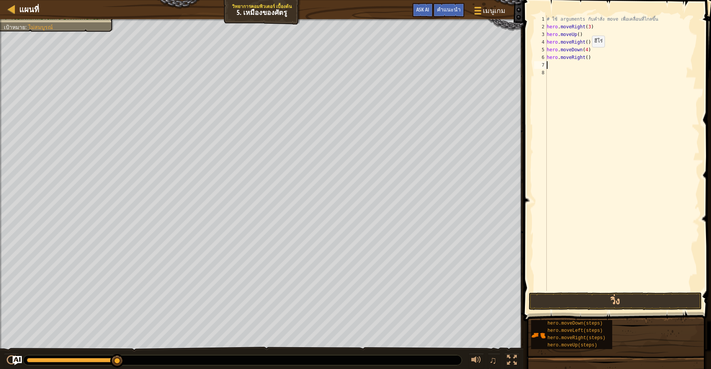
click at [584, 58] on div "# ใช้ arguments กับคำสั่ง move เพื่อเคลื่อนที่ไกลขึ้น hero . moveRight ( 3 ) he…" at bounding box center [622, 160] width 154 height 291
type textarea "hero.moveRight(2)"
click at [578, 300] on button "วิ่ง" at bounding box center [615, 301] width 173 height 18
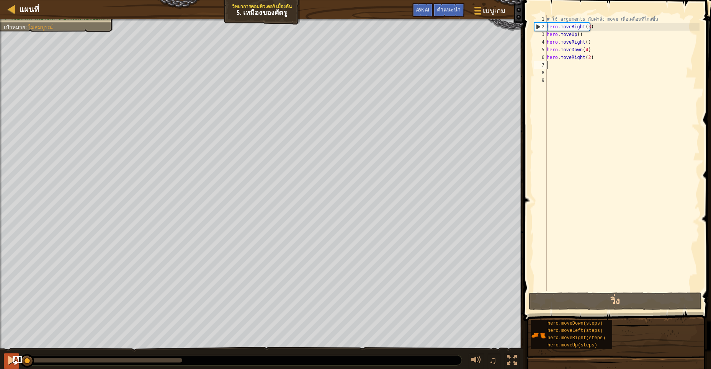
drag, startPoint x: 76, startPoint y: 361, endPoint x: 11, endPoint y: 354, distance: 65.5
click at [11, 354] on div "♫" at bounding box center [261, 358] width 523 height 23
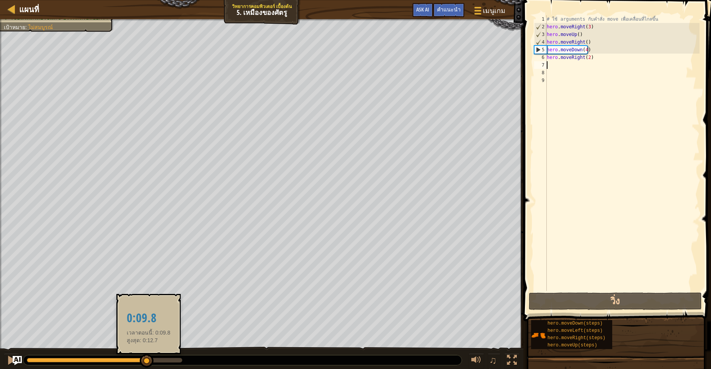
drag, startPoint x: 30, startPoint y: 361, endPoint x: 147, endPoint y: 354, distance: 117.7
click at [147, 354] on div at bounding box center [147, 361] width 14 height 14
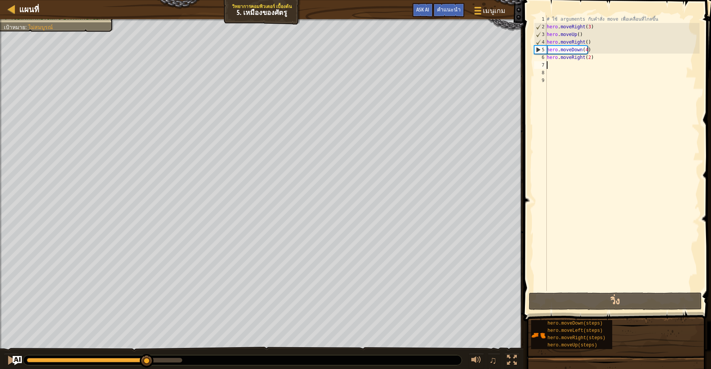
click at [584, 51] on div "# ใช้ arguments กับคำสั่ง move เพื่อเคลื่อนที่ไกลขึ้น hero . moveRight ( 3 ) he…" at bounding box center [622, 160] width 154 height 291
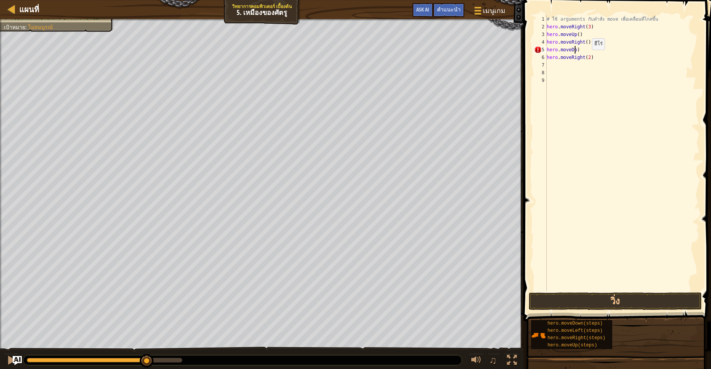
type textarea ")"
click at [552, 49] on div "# ใช้ arguments กับคำสั่ง move เพื่อเคลื่อนที่ไกลขึ้น hero . moveRight ( 3 ) he…" at bounding box center [622, 160] width 154 height 291
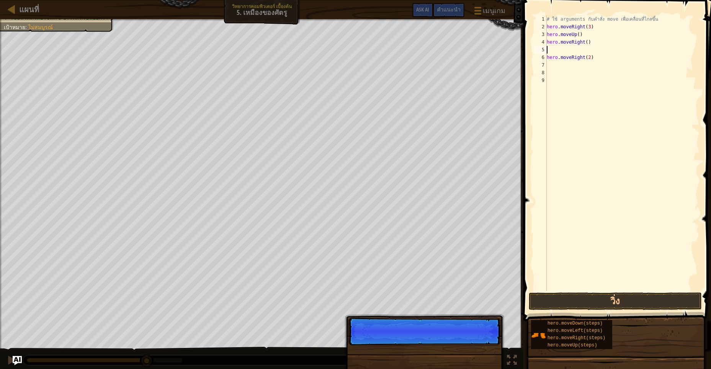
type textarea "h"
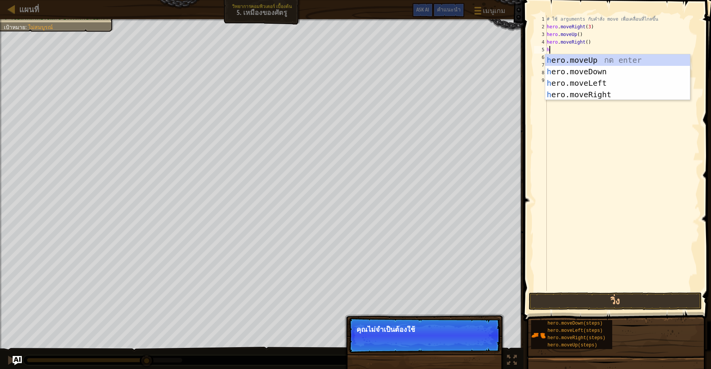
scroll to position [2, 2]
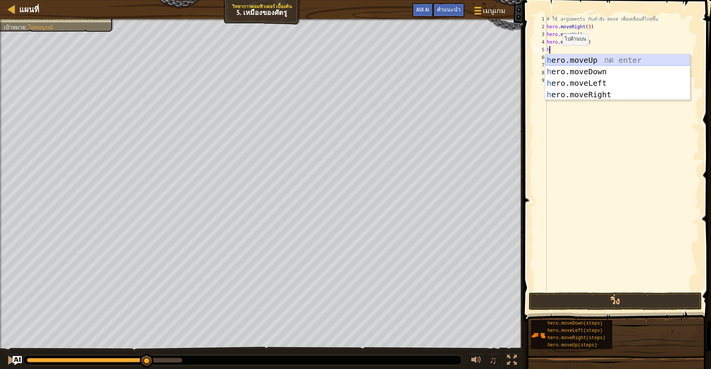
click at [594, 71] on div "h ero.moveUp กด enter h ero.moveDown กด enter h ero.moveLeft กด enter h ero.mov…" at bounding box center [617, 88] width 145 height 69
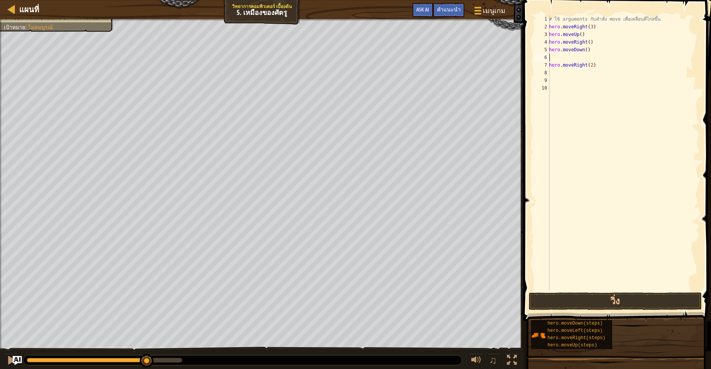
scroll to position [2, 0]
click at [583, 51] on div "# ใช้ arguments กับคำสั่ง move เพื่อเคลื่อนที่ไกลขึ้น hero . moveRight ( 3 ) he…" at bounding box center [623, 160] width 152 height 291
click at [584, 50] on div "# ใช้ arguments กับคำสั่ง move เพื่อเคลื่อนที่ไกลขึ้น hero . moveRight ( 3 ) he…" at bounding box center [623, 160] width 152 height 291
type textarea "hero.moveDown(3)"
click at [594, 75] on div "# ใช้ arguments กับคำสั่ง move เพื่อเคลื่อนที่ไกลขึ้น hero . moveRight ( 3 ) he…" at bounding box center [623, 160] width 152 height 291
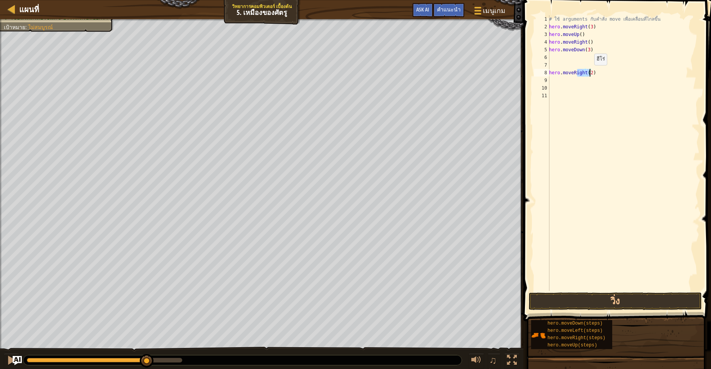
drag, startPoint x: 576, startPoint y: 73, endPoint x: 590, endPoint y: 73, distance: 14.2
click at [590, 73] on div "# ใช้ arguments กับคำสั่ง move เพื่อเคลื่อนที่ไกลขึ้น hero . moveRight ( 3 ) he…" at bounding box center [623, 160] width 152 height 291
click at [590, 70] on div "# ใช้ arguments กับคำสั่ง move เพื่อเคลื่อนที่ไกลขึ้น hero . moveRight ( 3 ) he…" at bounding box center [623, 160] width 152 height 291
click at [590, 72] on div "# ใช้ arguments กับคำสั่ง move เพื่อเคลื่อนที่ไกลขึ้น hero . moveRight ( 3 ) he…" at bounding box center [623, 160] width 152 height 291
click at [592, 74] on div "# ใช้ arguments กับคำสั่ง move เพื่อเคลื่อนที่ไกลขึ้น hero . moveRight ( 3 ) he…" at bounding box center [623, 160] width 152 height 291
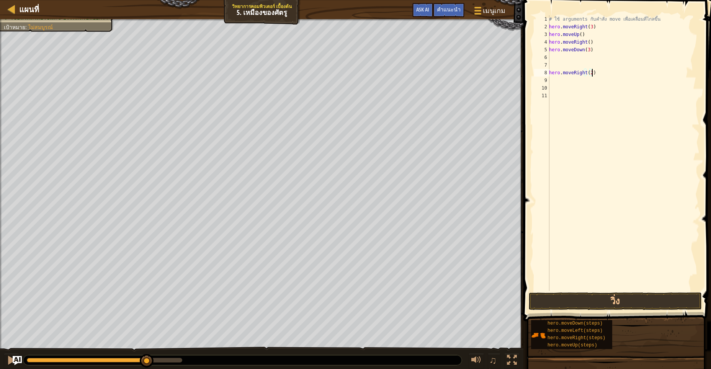
click at [590, 74] on div "# ใช้ arguments กับคำสั่ง move เพื่อเคลื่อนที่ไกลขึ้น hero . moveRight ( 3 ) he…" at bounding box center [623, 160] width 152 height 291
click at [592, 73] on div "# ใช้ arguments กับคำสั่ง move เพื่อเคลื่อนที่ไกลขึ้น hero . moveRight ( 3 ) he…" at bounding box center [623, 160] width 152 height 291
type textarea "h"
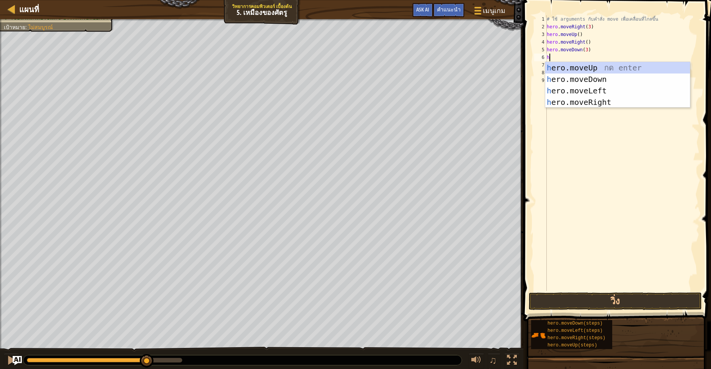
scroll to position [2, 2]
click at [612, 103] on div "h ero.moveUp กด enter h ero.moveDown กด enter h ero.moveLeft กด enter h ero.mov…" at bounding box center [617, 96] width 145 height 69
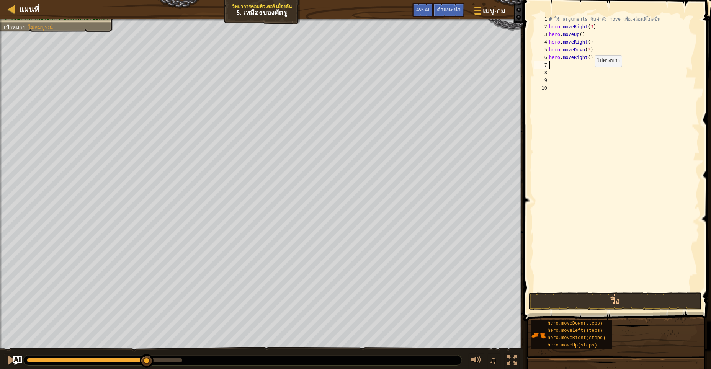
scroll to position [2, 0]
click at [595, 300] on button "วิ่ง" at bounding box center [615, 301] width 173 height 18
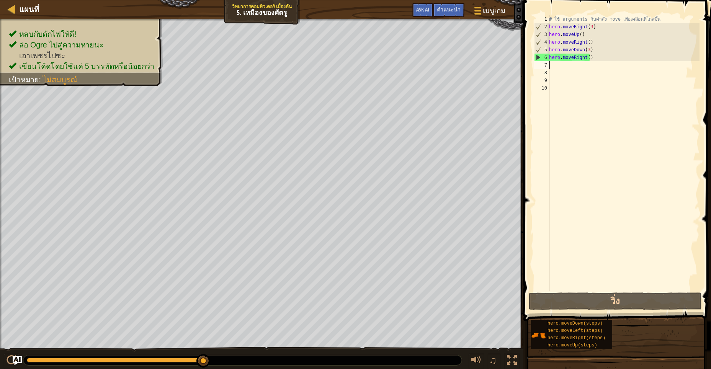
click at [555, 67] on div "# ใช้ arguments กับคำสั่ง move เพื่อเคลื่อนที่ไกลขึ้น hero . moveRight ( 3 ) he…" at bounding box center [623, 160] width 152 height 291
type textarea "h"
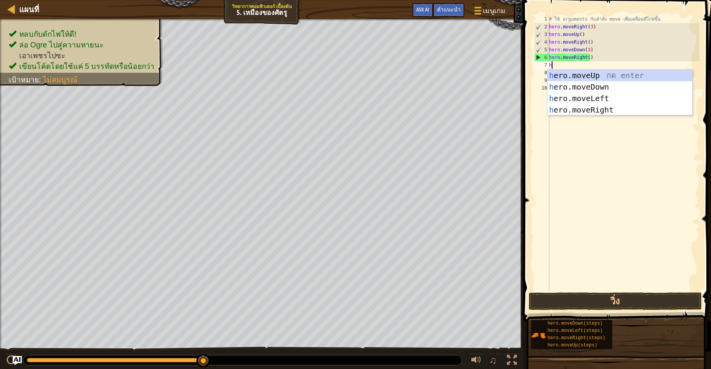
scroll to position [2, 2]
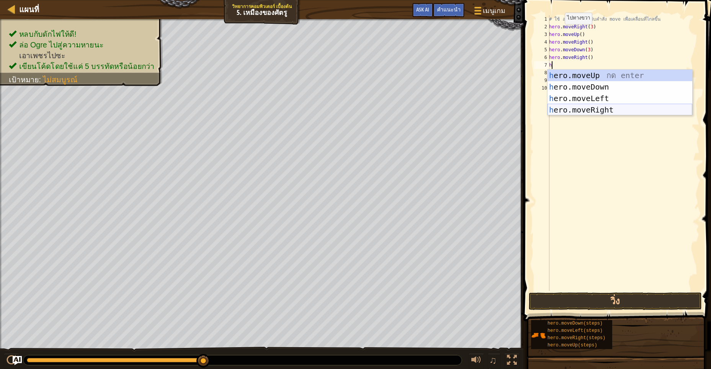
click at [599, 110] on div "h ero.moveUp กด enter h ero.moveDown กด enter h ero.moveLeft กด enter h ero.mov…" at bounding box center [619, 104] width 145 height 69
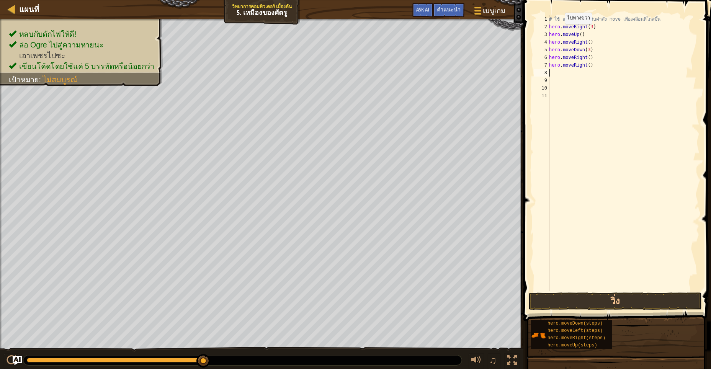
scroll to position [2, 0]
click at [634, 300] on button "วิ่ง" at bounding box center [615, 301] width 173 height 18
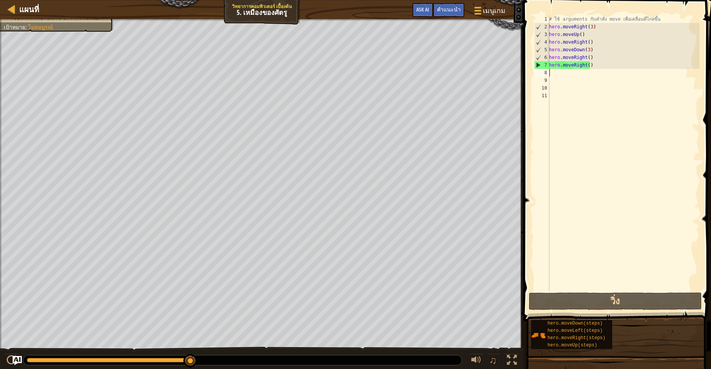
click at [589, 65] on div "# ใช้ arguments กับคำสั่ง move เพื่อเคลื่อนที่ไกลขึ้น hero . moveRight ( 3 ) he…" at bounding box center [623, 160] width 152 height 291
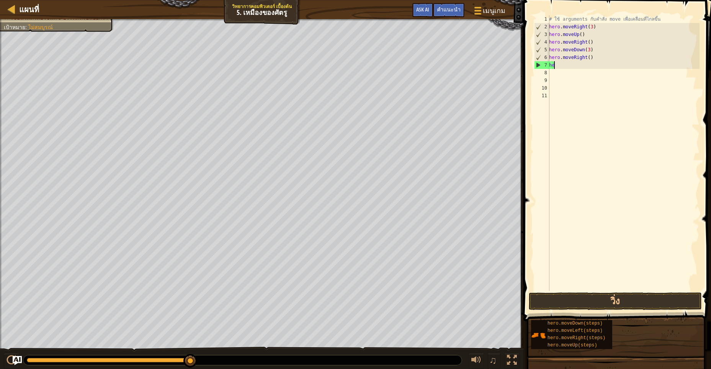
type textarea "h"
drag, startPoint x: 177, startPoint y: 367, endPoint x: 157, endPoint y: 353, distance: 24.8
click at [157, 353] on div "♫" at bounding box center [261, 358] width 523 height 23
click at [587, 57] on div "# ใช้ arguments กับคำสั่ง move เพื่อเคลื่อนที่ไกลขึ้น hero . moveRight ( 3 ) he…" at bounding box center [623, 160] width 152 height 291
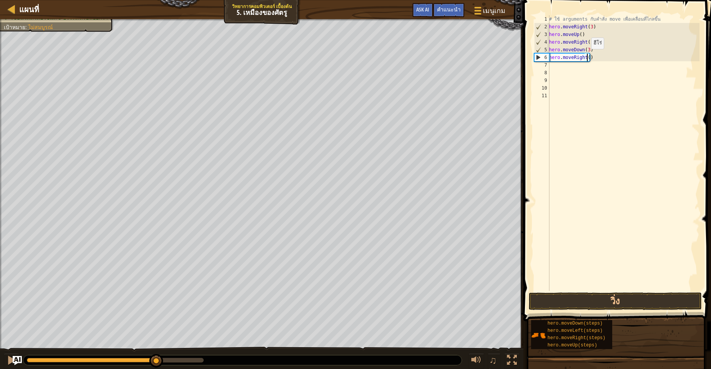
type textarea "hero.moveRight(1)"
click at [602, 299] on button "วิ่ง" at bounding box center [615, 301] width 173 height 18
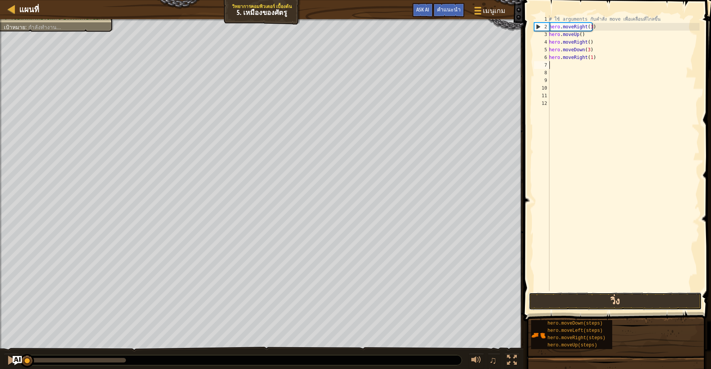
click at [602, 299] on button "วิ่ง" at bounding box center [615, 301] width 173 height 18
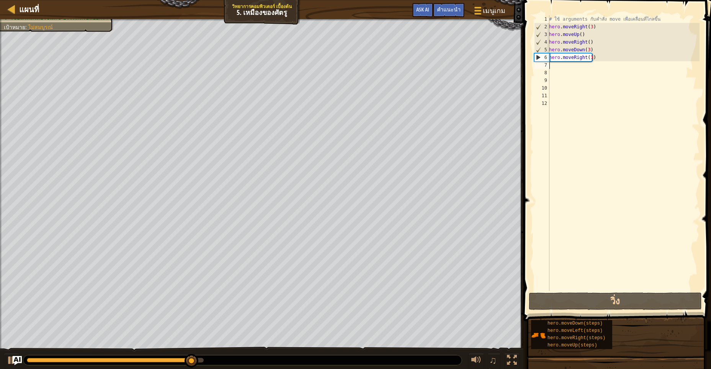
click at [589, 57] on div "# ใช้ arguments กับคำสั่ง move เพื่อเคลื่อนที่ไกลขึ้น hero . moveRight ( 3 ) he…" at bounding box center [623, 160] width 152 height 291
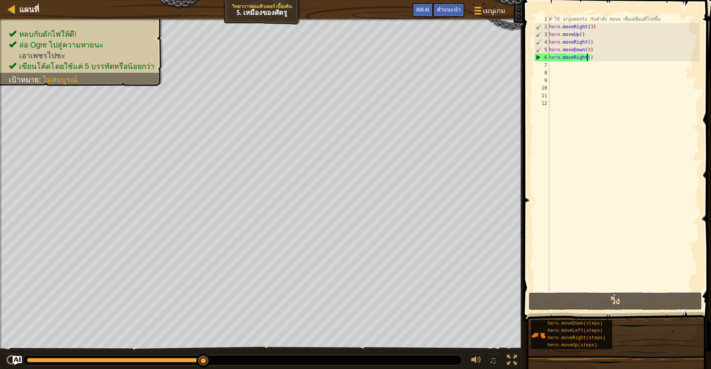
type textarea "hero.moveRight(2)"
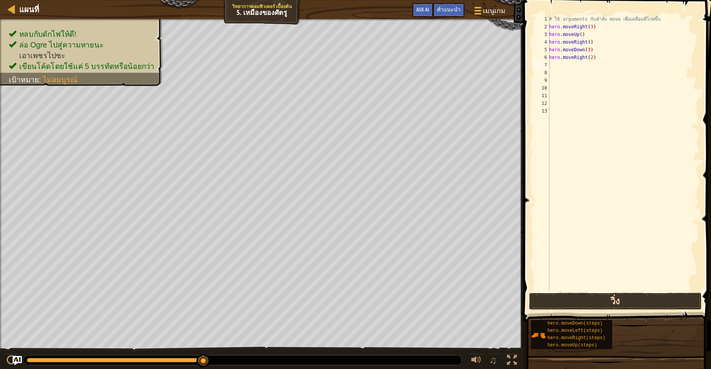
click at [639, 302] on button "วิ่ง" at bounding box center [615, 301] width 173 height 18
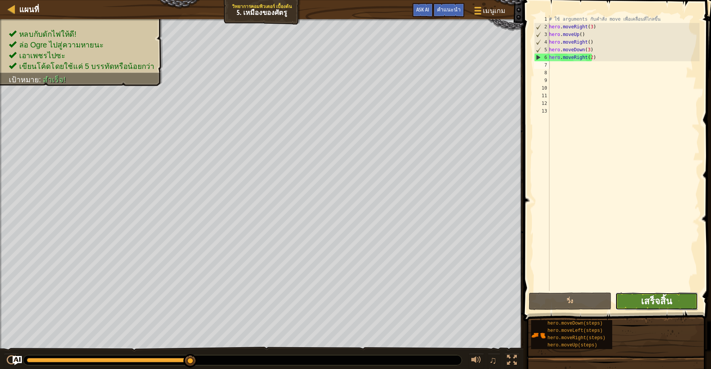
click at [663, 299] on span "เสร็จสิ้น" at bounding box center [656, 301] width 31 height 12
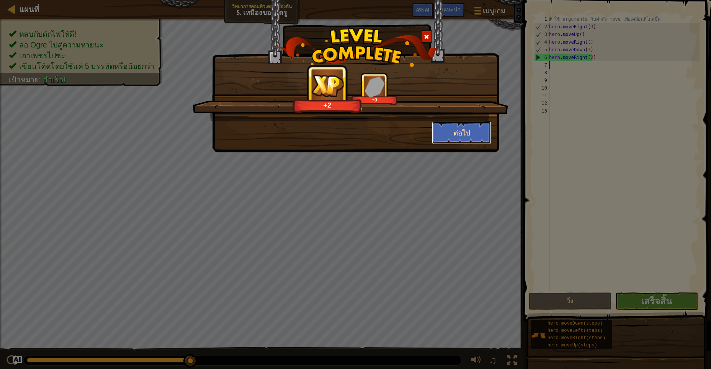
click at [450, 124] on button "ต่อไป" at bounding box center [461, 132] width 59 height 23
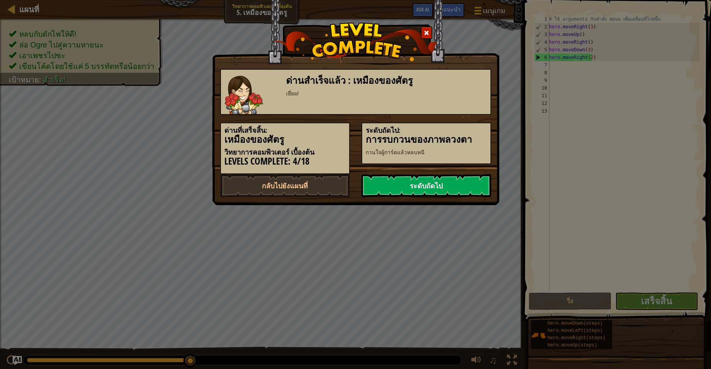
click at [434, 177] on link "ระดับถัดไป" at bounding box center [426, 185] width 130 height 23
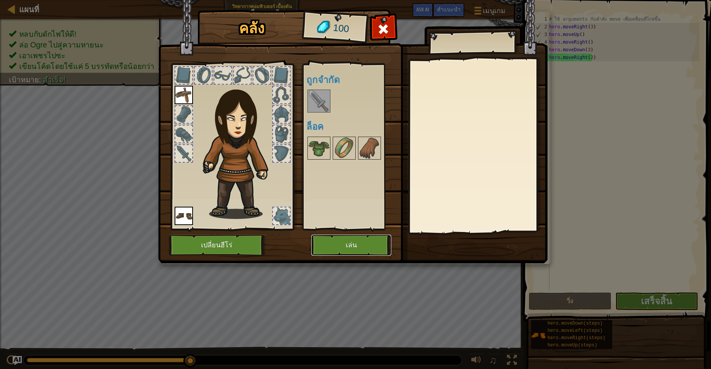
click at [360, 241] on button "เล่น" at bounding box center [351, 245] width 80 height 21
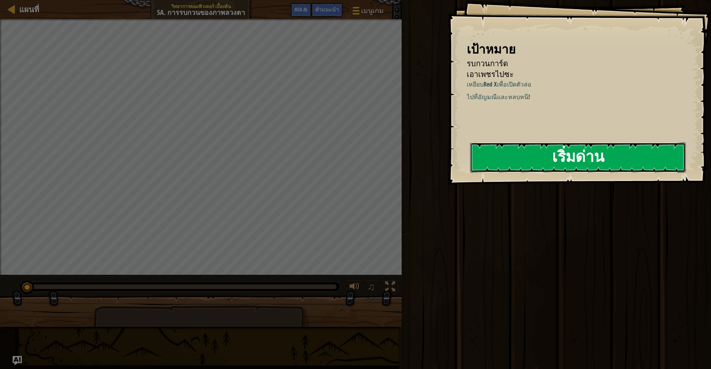
click at [534, 146] on button "เริ่มด่าน" at bounding box center [577, 157] width 215 height 30
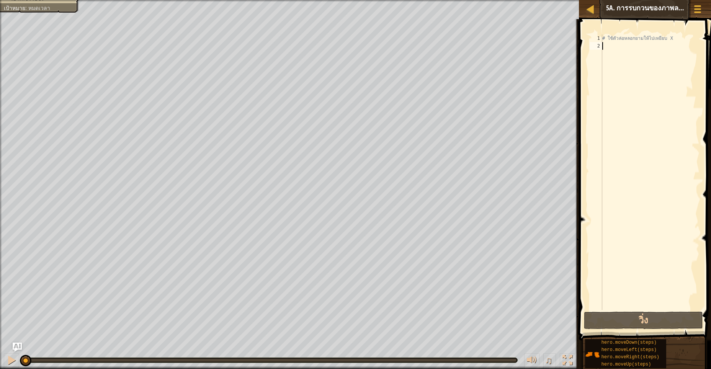
type textarea "h"
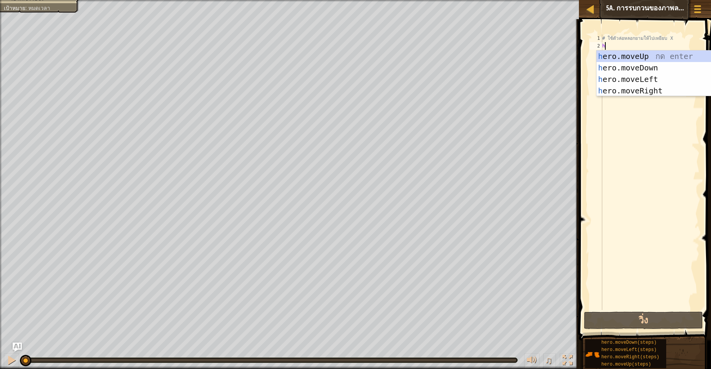
scroll to position [2, 2]
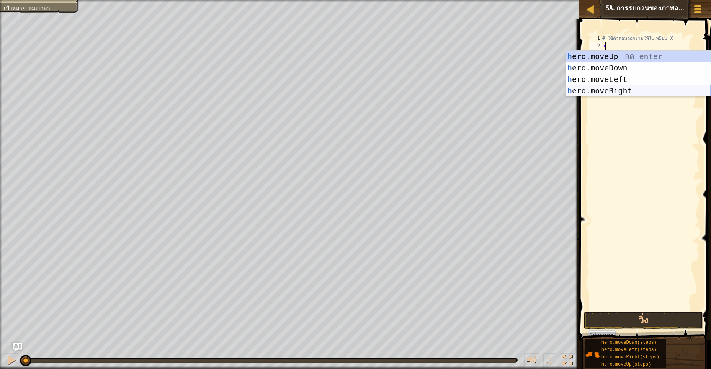
click at [597, 86] on div "h ero.moveUp กด enter h ero.moveDown กด enter h ero.moveLeft กด enter h ero.mov…" at bounding box center [638, 85] width 145 height 69
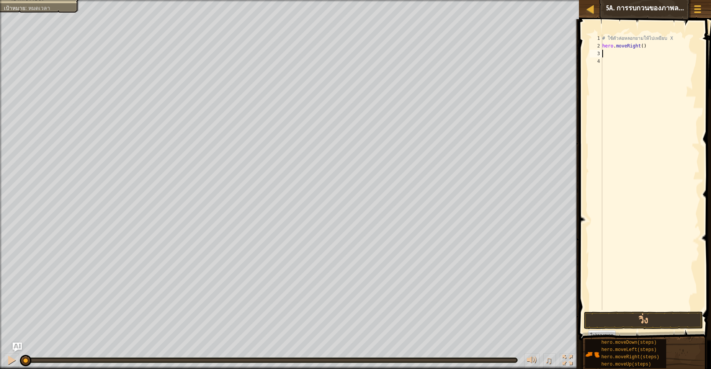
scroll to position [2, 0]
type textarea "h"
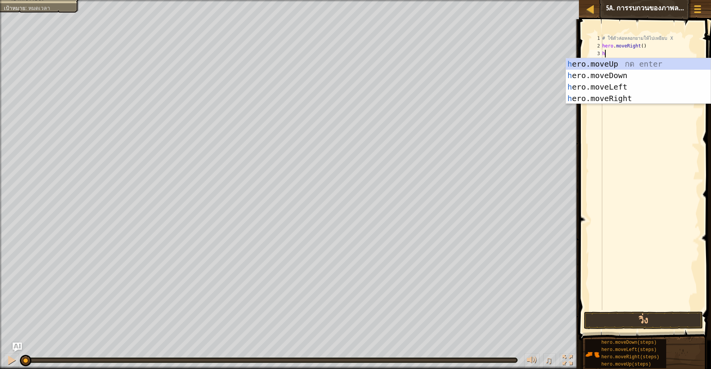
scroll to position [2, 2]
click at [594, 72] on div "h ero.moveUp กด enter h ero.moveDown กด enter h ero.moveLeft กด enter h ero.mov…" at bounding box center [638, 92] width 145 height 69
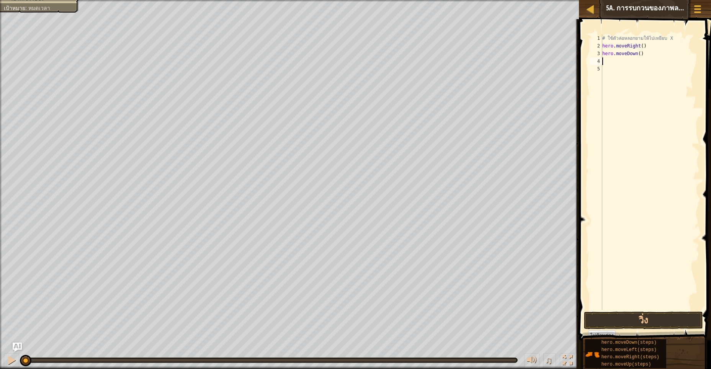
scroll to position [2, 0]
click at [637, 54] on div "# ใช้ตัวล่อหลอกยามให้ไปเหยียบ X hero . moveRight ( ) hero . moveDown ( )" at bounding box center [650, 179] width 99 height 291
type textarea "hero.moveDown(2)"
type textarea "h"
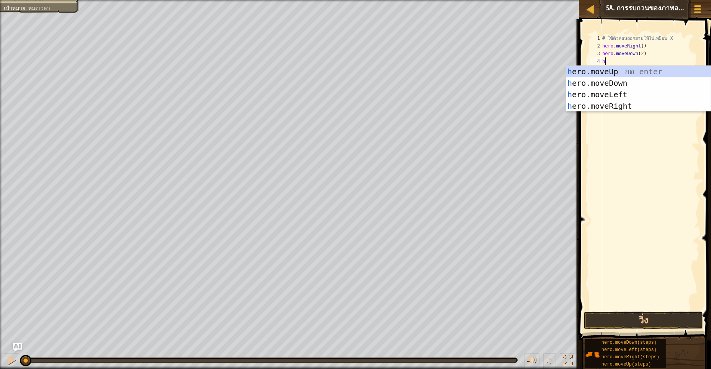
scroll to position [2, 2]
click at [629, 69] on div "h ero.moveUp กด enter h ero.moveDown กด enter h ero.moveLeft กด enter h ero.mov…" at bounding box center [638, 100] width 145 height 69
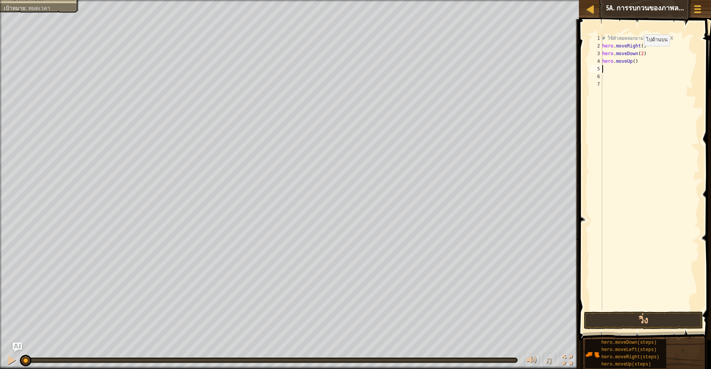
scroll to position [2, 0]
type textarea "h"
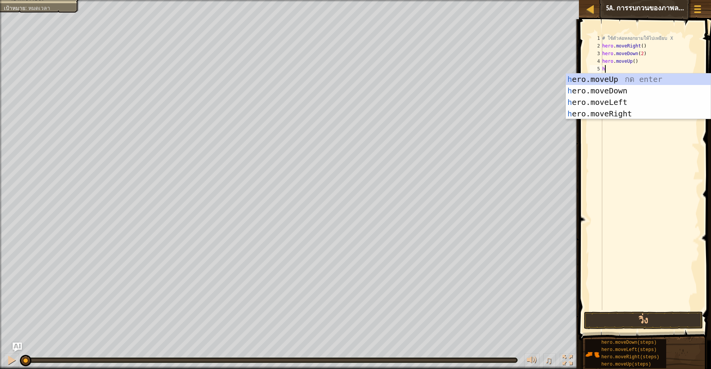
scroll to position [2, 2]
click at [602, 113] on div "h ero.moveUp กด enter h ero.moveDown กด enter h ero.moveLeft กด enter h ero.mov…" at bounding box center [638, 107] width 145 height 69
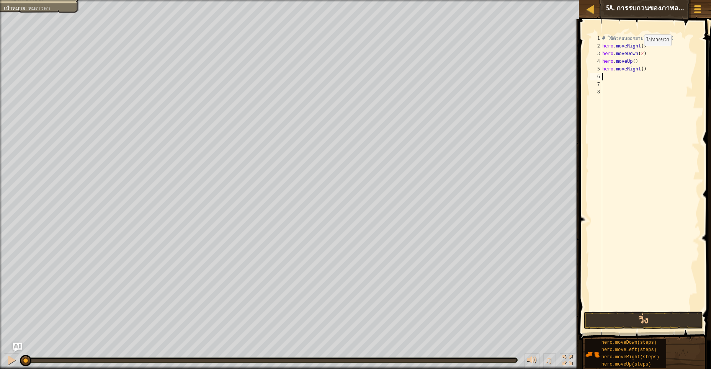
scroll to position [2, 0]
click at [640, 69] on div "# ใช้ตัวล่อหลอกยามให้ไปเหยียบ X hero . moveRight ( ) hero . moveDown ( 2 ) hero…" at bounding box center [650, 179] width 99 height 291
type textarea "hero.moveRight(3)"
click at [636, 321] on button "วิ่ง" at bounding box center [643, 321] width 119 height 18
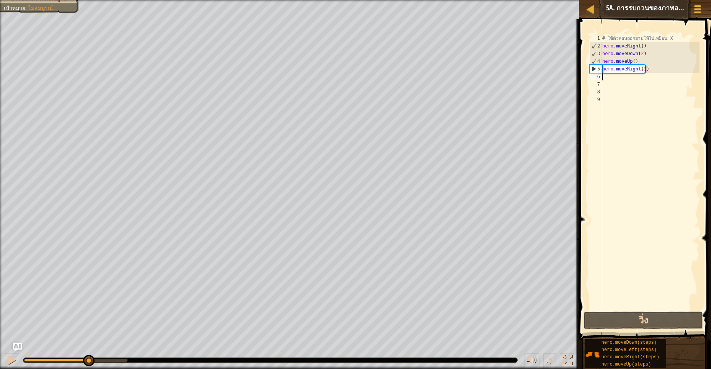
drag, startPoint x: 129, startPoint y: 358, endPoint x: 88, endPoint y: 351, distance: 41.5
click at [88, 351] on div "♫" at bounding box center [289, 358] width 579 height 23
click at [632, 62] on div "# ใช้ตัวล่อหลอกยามให้ไปเหยียบ X hero . moveRight ( ) hero . moveDown ( 2 ) hero…" at bounding box center [650, 179] width 99 height 291
type textarea "hero.moveUp(2)"
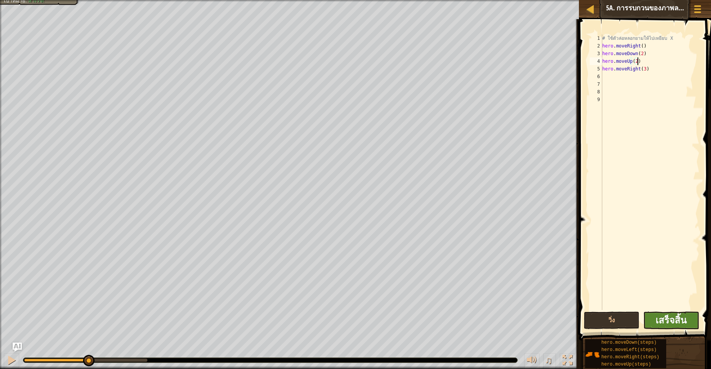
type textarea "hero.moveUp(2)"
click at [658, 318] on span "เสร็จสิ้น" at bounding box center [670, 320] width 31 height 12
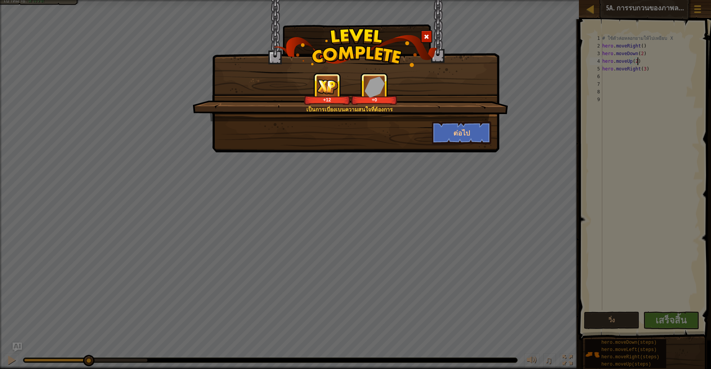
click at [424, 34] on span at bounding box center [426, 36] width 5 height 5
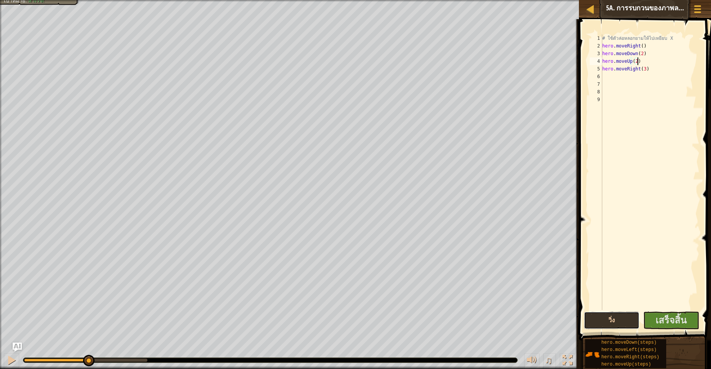
click at [613, 318] on button "วิ่ง" at bounding box center [612, 321] width 56 height 18
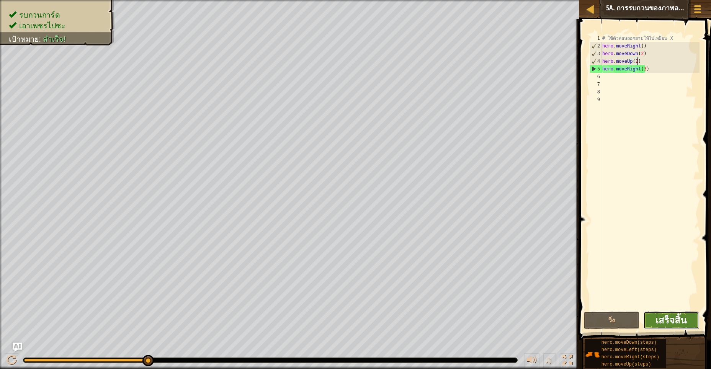
click at [667, 318] on span "เสร็จสิ้น" at bounding box center [670, 320] width 31 height 12
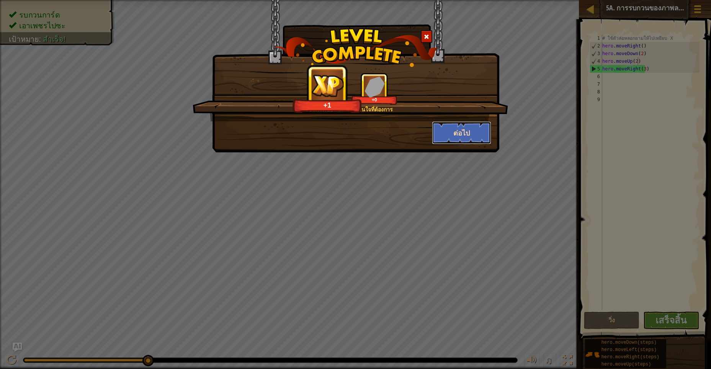
click at [450, 137] on button "ต่อไป" at bounding box center [461, 132] width 59 height 23
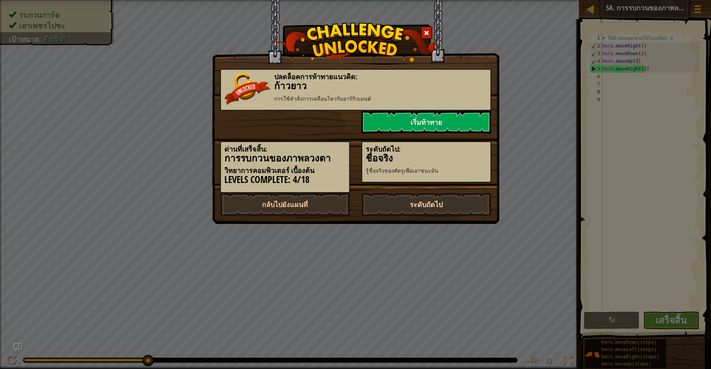
click at [403, 200] on link "ระดับถัดไป" at bounding box center [426, 204] width 130 height 23
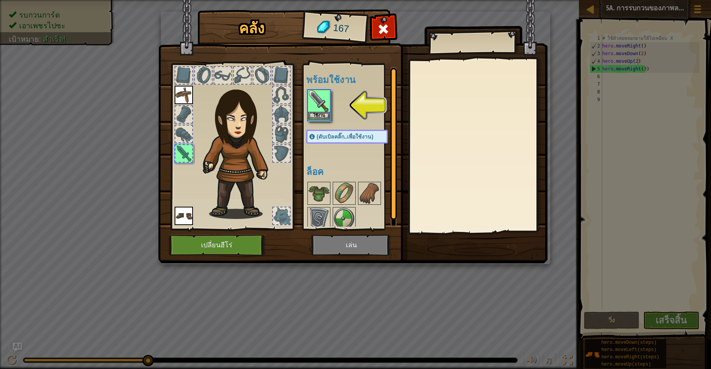
click at [319, 104] on img at bounding box center [318, 100] width 21 height 21
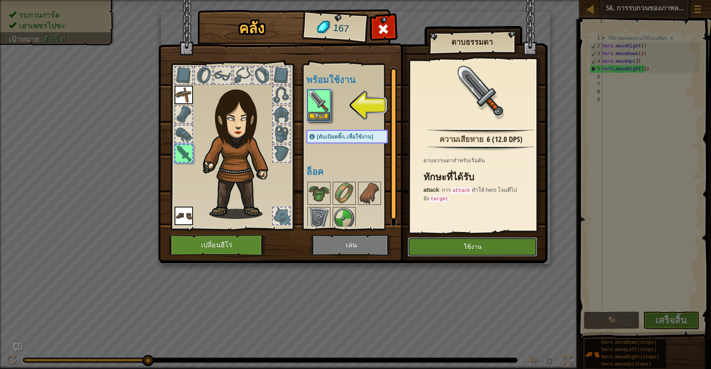
click at [439, 243] on button "ใช้งาน" at bounding box center [472, 246] width 129 height 19
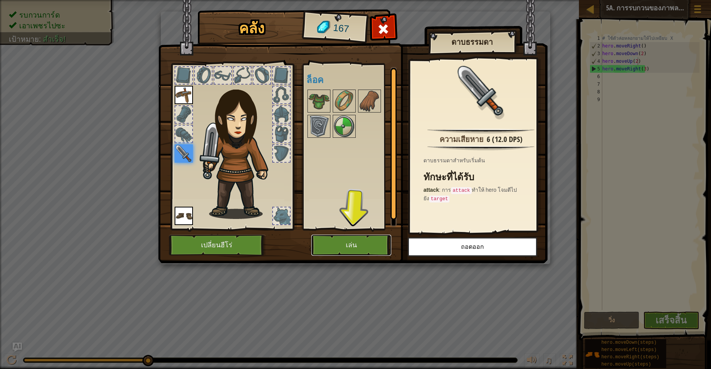
click at [346, 236] on button "เล่น" at bounding box center [351, 245] width 80 height 21
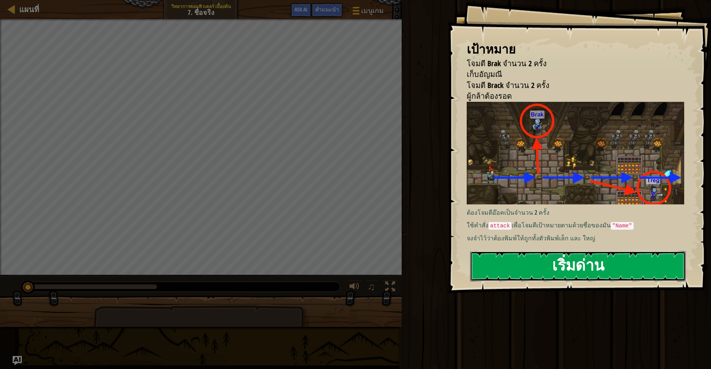
click at [588, 260] on button "เริ่มด่าน" at bounding box center [577, 266] width 215 height 30
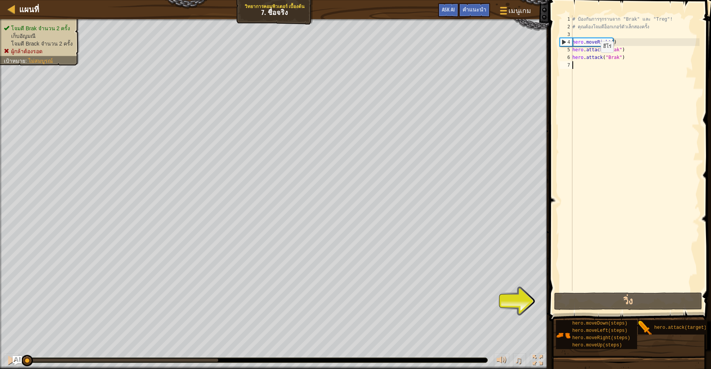
type textarea "h"
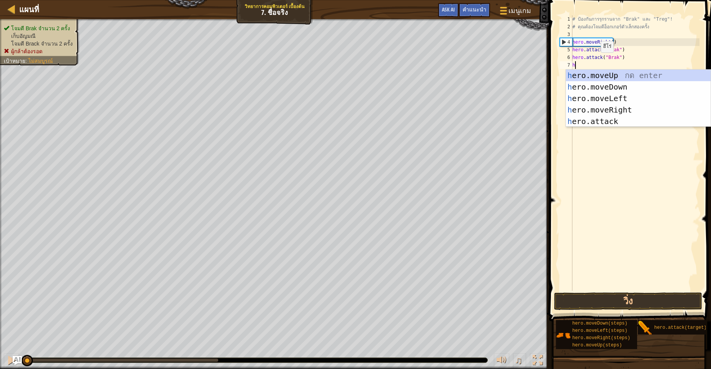
scroll to position [2, 2]
click at [624, 83] on div "h ero.moveUp กด enter h ero.moveDown กด enter h ero.moveLeft กด enter h ero.mov…" at bounding box center [638, 110] width 145 height 80
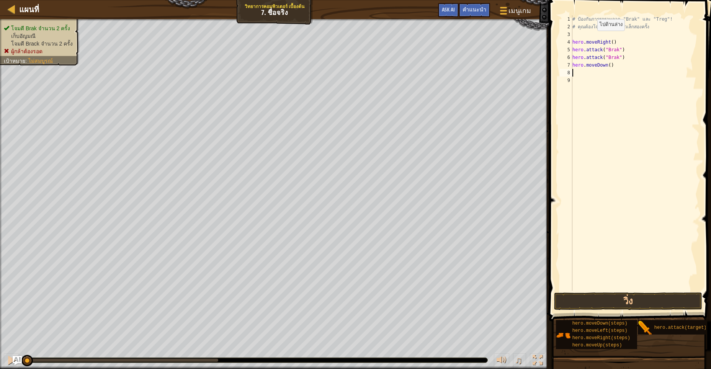
scroll to position [2, 0]
type textarea "h"
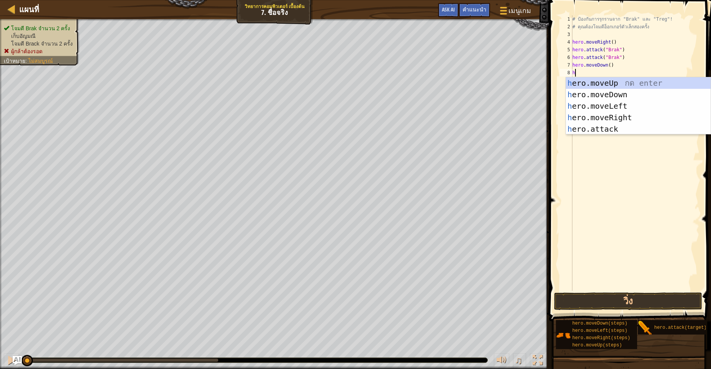
scroll to position [2, 2]
click at [605, 116] on div "h ero.moveUp กด enter h ero.moveDown กด enter h ero.moveLeft กด enter h ero.mov…" at bounding box center [638, 117] width 145 height 80
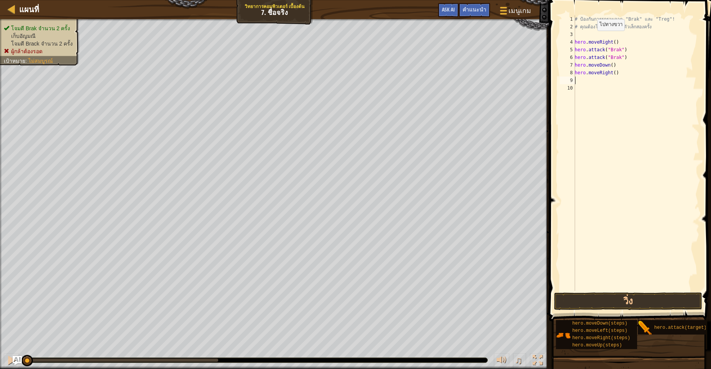
scroll to position [2, 0]
click at [615, 299] on button "วิ่ง" at bounding box center [628, 301] width 148 height 18
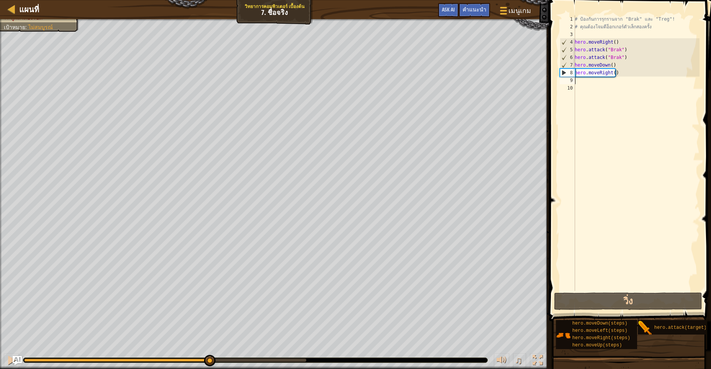
click at [209, 323] on div "โจมตี Brak จำนวน 2 ครั้ง เก็บ[PERSON_NAME] โจมตี Brack จำนวน 2 ครั้ง ผู้กล้าต้อ…" at bounding box center [355, 194] width 711 height 350
drag, startPoint x: 205, startPoint y: 357, endPoint x: 130, endPoint y: 353, distance: 75.2
click at [130, 353] on div "♫" at bounding box center [274, 358] width 549 height 23
type textarea "h"
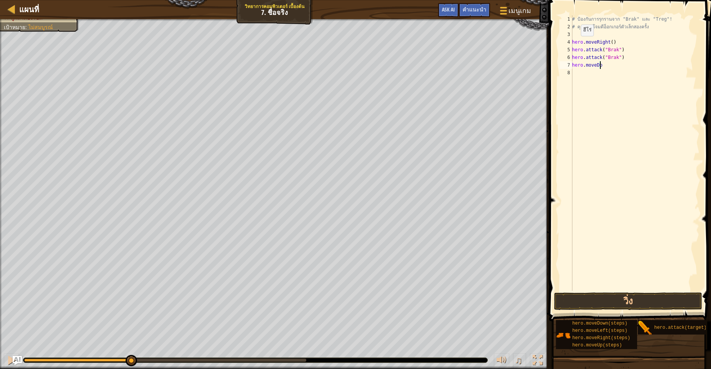
type textarea "h"
click at [661, 297] on button "วิ่ง" at bounding box center [628, 301] width 148 height 18
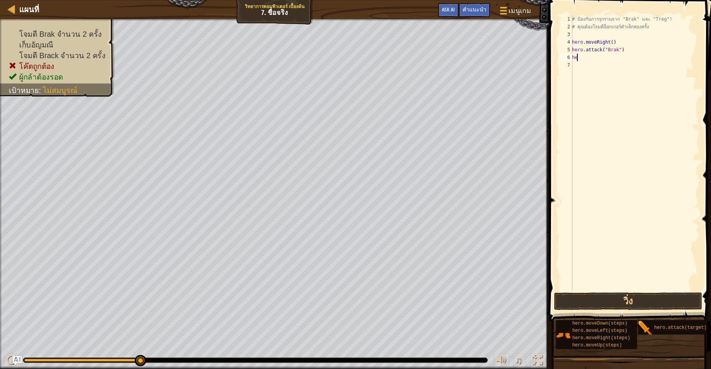
type textarea "h"
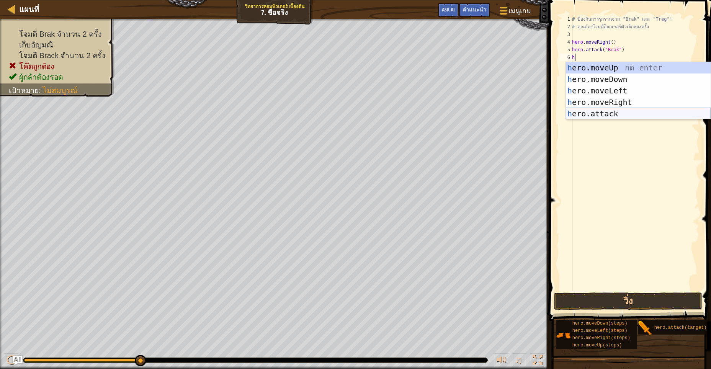
click at [597, 113] on div "h ero.moveUp กด enter h ero.moveDown กด enter h ero.moveLeft กด enter h ero.mov…" at bounding box center [638, 102] width 145 height 80
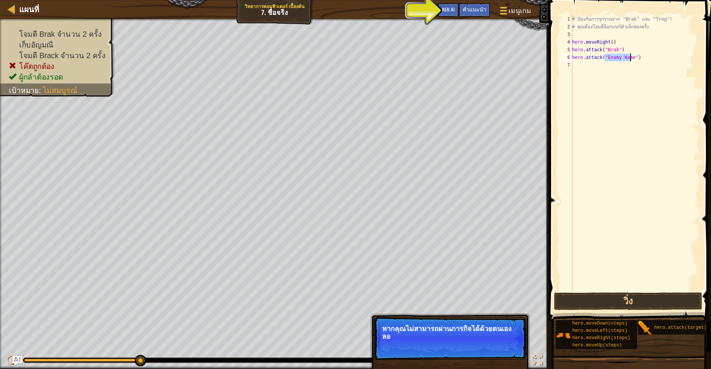
type textarea "hero.attack("Enemy Name")"
click at [607, 297] on button "วิ่ง" at bounding box center [628, 301] width 148 height 18
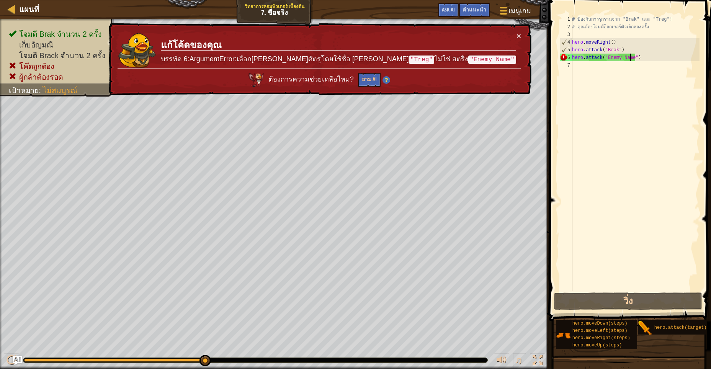
click at [579, 69] on div "# ป้องกันการรุกรานจาก "Brak" และ "Treg"! # คุณต้องโจมตีอ็อกเกอร์ตัวเล็กสองครั้ง…" at bounding box center [634, 160] width 129 height 291
click at [506, 10] on span at bounding box center [502, 11] width 7 height 2
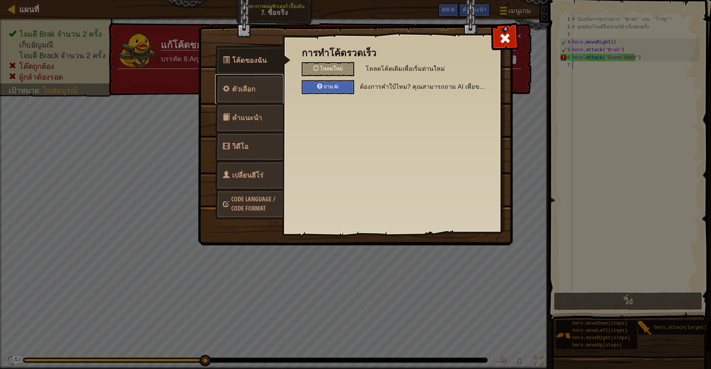
click at [242, 80] on link "ตัวเลือก" at bounding box center [249, 89] width 68 height 30
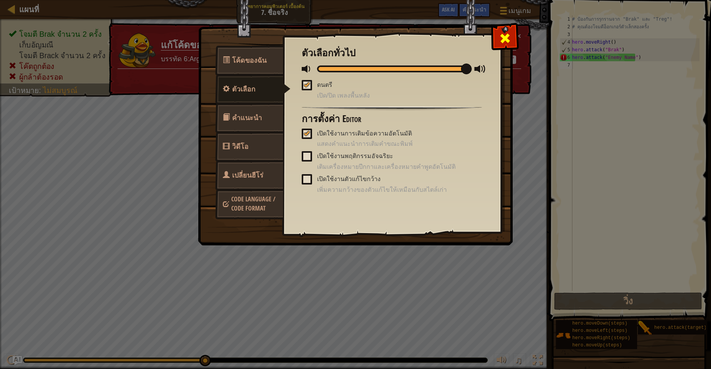
click at [502, 27] on div at bounding box center [505, 36] width 24 height 24
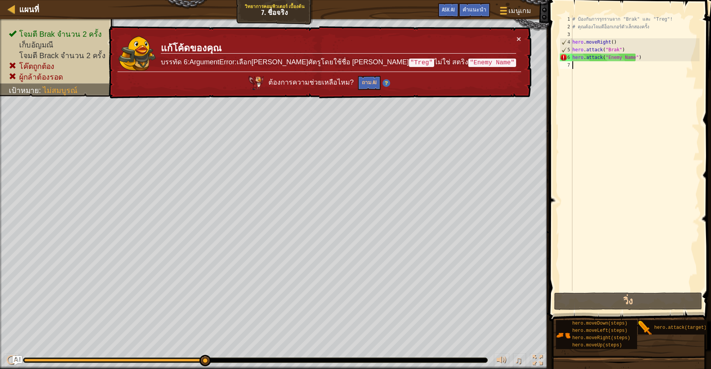
click at [632, 58] on div "# ป้องกันการรุกรานจาก "Brak" และ "Treg"! # คุณต้องโจมตีอ็อกเกอร์ตัวเล็กสองครั้ง…" at bounding box center [635, 160] width 129 height 291
type textarea "hero.attack("Enemy Name")"
click at [637, 55] on div "# ป้องกันการรุกรานจาก "Brak" และ "Treg"! # คุณต้องโจมตีอ็อกเกอร์ตัวเล็กสองครั้ง…" at bounding box center [635, 160] width 129 height 291
drag, startPoint x: 635, startPoint y: 56, endPoint x: 572, endPoint y: 59, distance: 62.8
click at [572, 59] on div "hero.attack("Enemy Name") 1 2 3 4 5 6 7 # ป้องกันการรุกรานจาก "Brak" และ "Treg"…" at bounding box center [628, 153] width 141 height 276
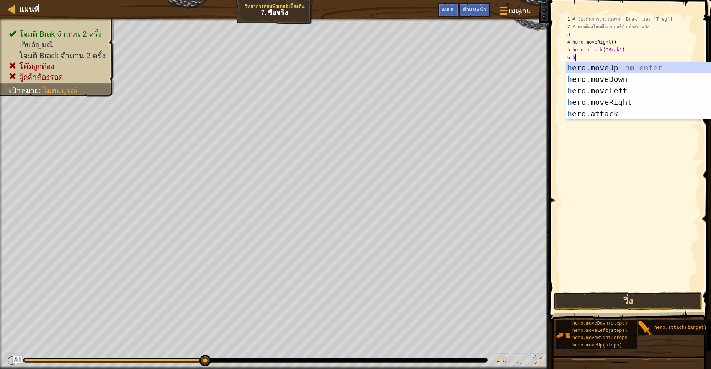
scroll to position [2, 2]
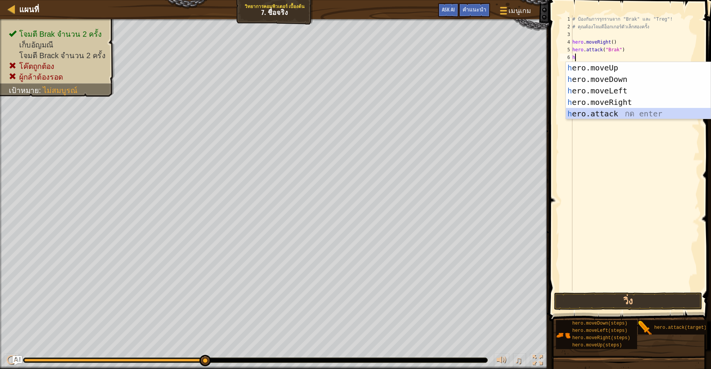
click at [589, 111] on div "h ero.moveUp กด enter h ero.moveDown กด enter h ero.moveLeft กด enter h ero.mov…" at bounding box center [638, 102] width 145 height 80
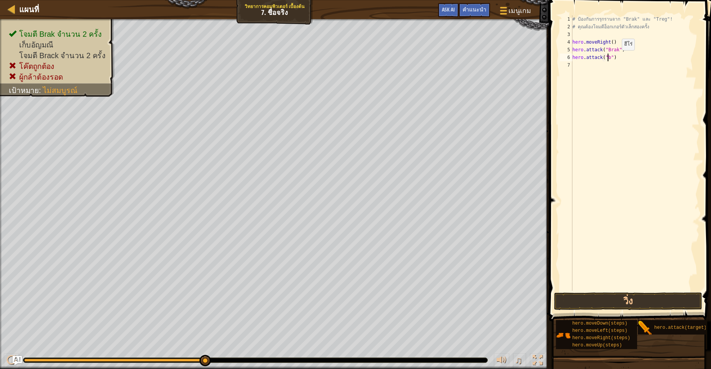
scroll to position [2, 29]
drag, startPoint x: 204, startPoint y: 359, endPoint x: 243, endPoint y: 362, distance: 39.2
click at [243, 362] on div at bounding box center [255, 359] width 465 height 5
type textarea "hero.attack("Brak")"
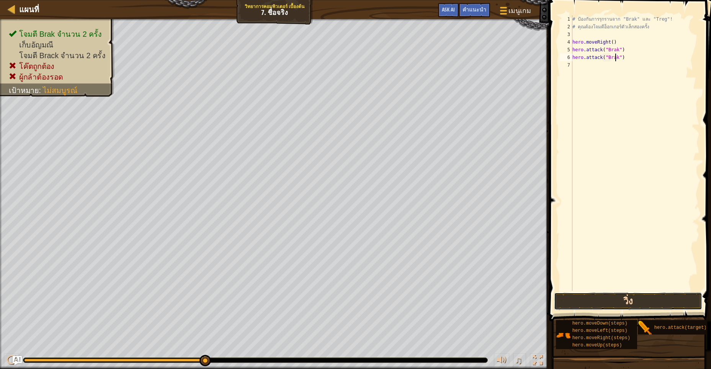
click at [623, 302] on button "วิ่ง" at bounding box center [628, 301] width 148 height 18
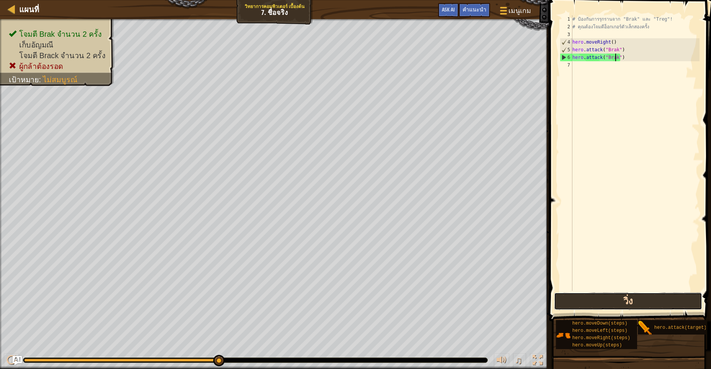
click at [649, 297] on button "วิ่ง" at bounding box center [628, 301] width 148 height 18
drag, startPoint x: 213, startPoint y: 358, endPoint x: 207, endPoint y: 362, distance: 6.7
click at [207, 362] on div at bounding box center [255, 360] width 464 height 5
click at [581, 68] on div "# ป้องกันการรุกรานจาก "Brak" และ "Treg"! # คุณต้องโจมตีอ็อกเกอร์ตัวเล็กสองครั้ง…" at bounding box center [635, 160] width 129 height 291
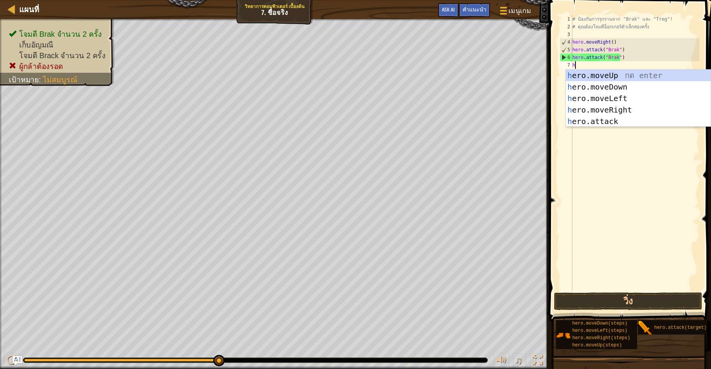
scroll to position [2, 2]
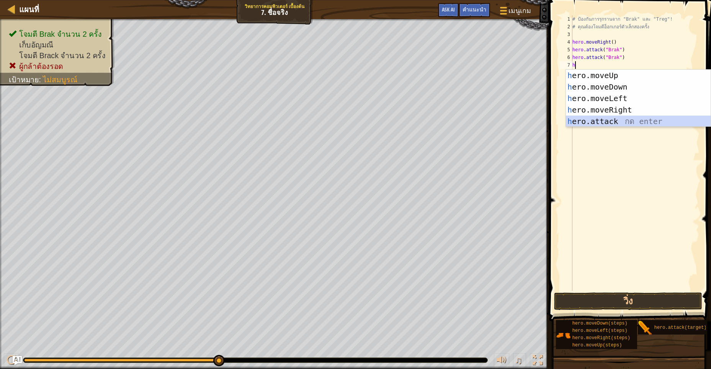
click at [596, 118] on div "h ero.moveUp กด enter h ero.moveDown กด enter h ero.moveLeft กด enter h ero.mov…" at bounding box center [638, 110] width 145 height 80
type textarea "hero.attack("Enemy Name")"
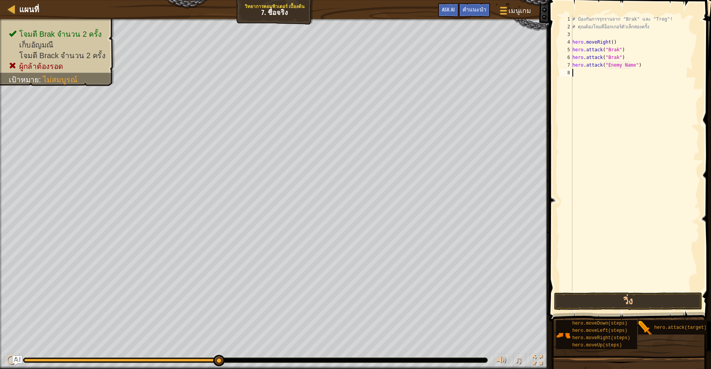
click at [583, 71] on div "# ป้องกันการรุกรานจาก "Brak" และ "Treg"! # คุณต้องโจมตีอ็อกเกอร์ตัวเล็กสองครั้ง…" at bounding box center [635, 160] width 129 height 291
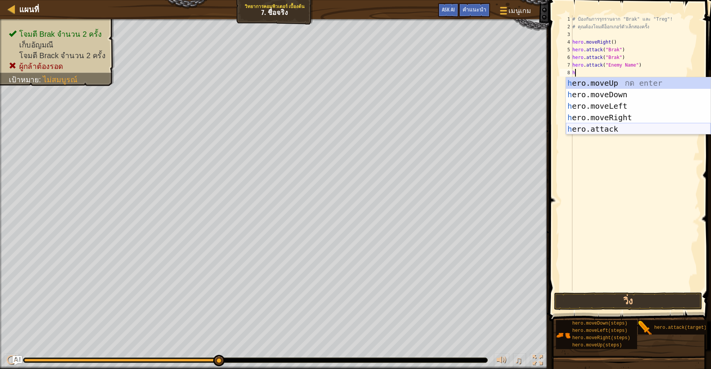
click at [586, 129] on div "h ero.moveUp กด enter h ero.moveDown กด enter h ero.moveLeft กด enter h ero.mov…" at bounding box center [638, 117] width 145 height 80
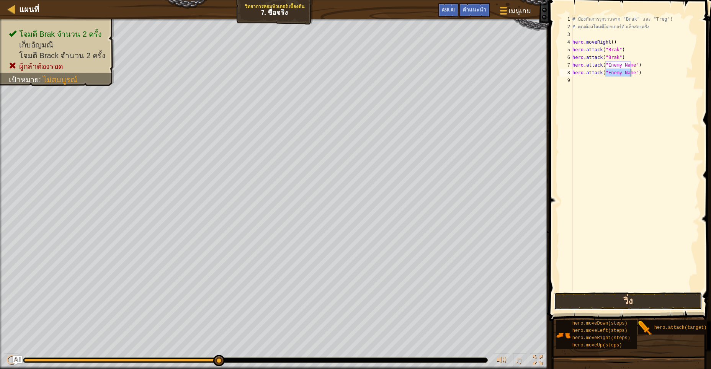
click at [618, 299] on button "วิ่ง" at bounding box center [628, 301] width 148 height 18
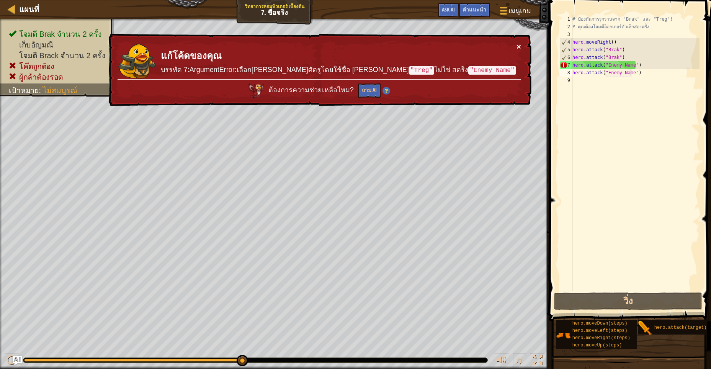
click at [520, 45] on button "×" at bounding box center [518, 46] width 5 height 8
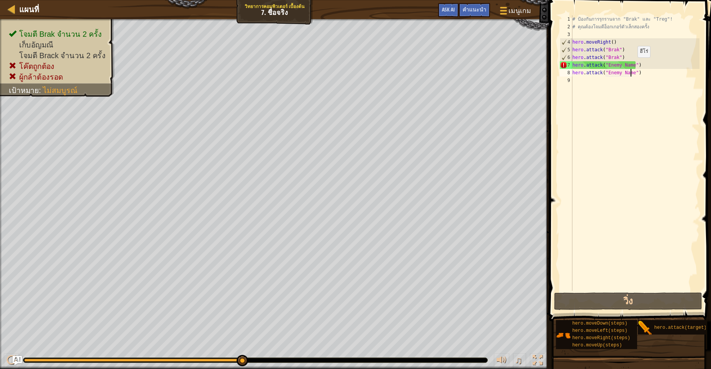
click at [631, 65] on div "# ป้องกันการรุกรานจาก "Brak" และ "Treg"! # คุณต้องโจมตีอ็อกเกอร์ตัวเล็กสองครั้ง…" at bounding box center [635, 160] width 129 height 291
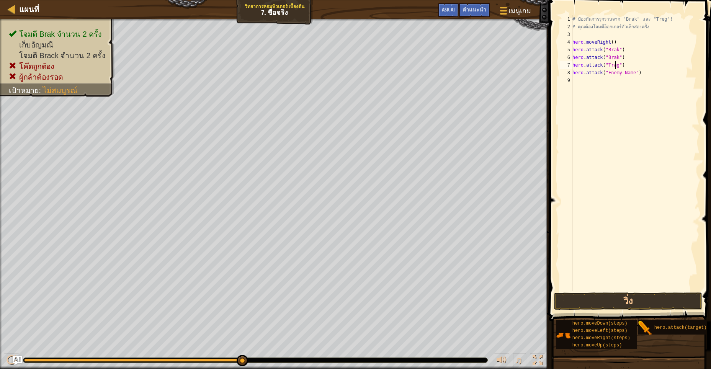
scroll to position [2, 36]
click at [630, 75] on div "# ป้องกันการรุกรานจาก "Brak" และ "Treg"! # คุณต้องโจมตีอ็อกเกอร์ตัวเล็กสองครั้ง…" at bounding box center [635, 160] width 129 height 291
click at [606, 73] on div "# ป้องกันการรุกรานจาก "Brak" และ "Treg"! # คุณต้องโจมตีอ็อกเกอร์ตัวเล็กสองครั้ง…" at bounding box center [635, 160] width 129 height 291
click at [606, 72] on div "# ป้องกันการรุกรานจาก "Brak" และ "Treg"! # คุณต้องโจมตีอ็อกเกอร์ตัวเล็กสองครั้ง…" at bounding box center [635, 160] width 129 height 291
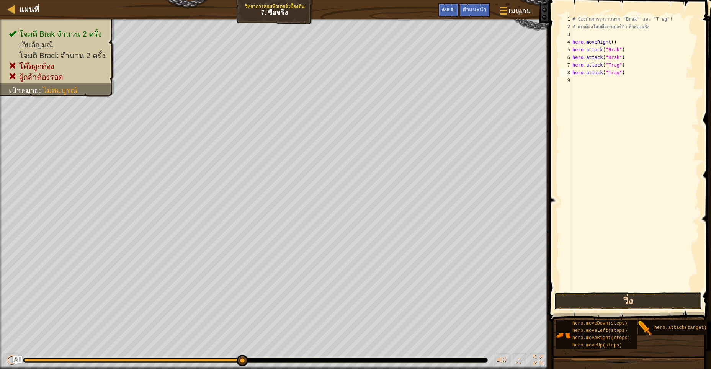
click at [607, 295] on button "วิ่ง" at bounding box center [628, 301] width 148 height 18
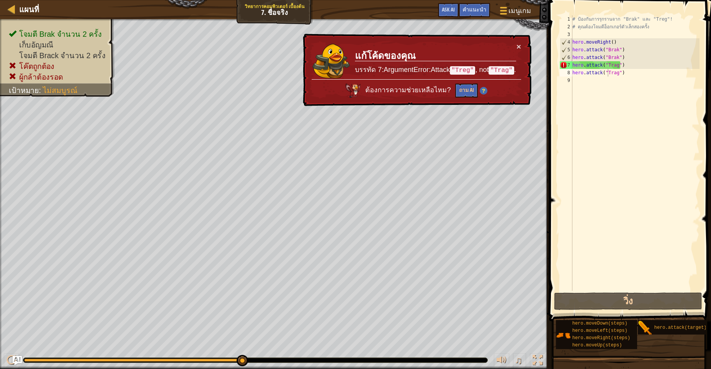
click at [235, 366] on div "♫" at bounding box center [274, 358] width 549 height 23
click at [623, 64] on div "# ป้องกันการรุกรานจาก "Brak" และ "Treg"! # คุณต้องโจมตีอ็อกเกอร์ตัวเล็กสองครั้ง…" at bounding box center [635, 160] width 129 height 291
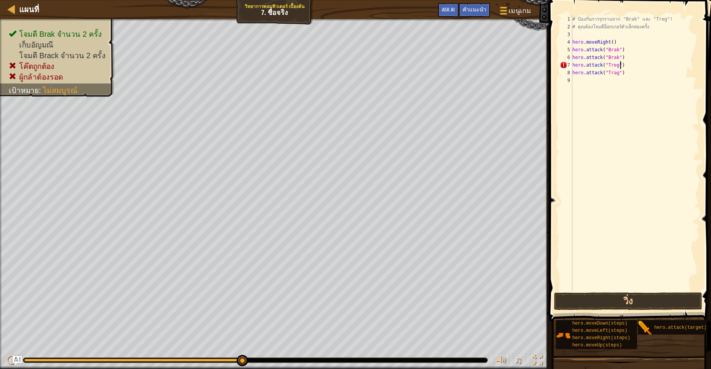
scroll to position [2, 39]
click at [613, 74] on div "# ป้องกันการรุกรานจาก "Brak" และ "Treg"! # คุณต้องโจมตีอ็อกเกอร์ตัวเล็กสองครั้ง…" at bounding box center [635, 160] width 129 height 291
type textarea "hero.attack("Treg")"
click at [582, 304] on button "วิ่ง" at bounding box center [628, 301] width 148 height 18
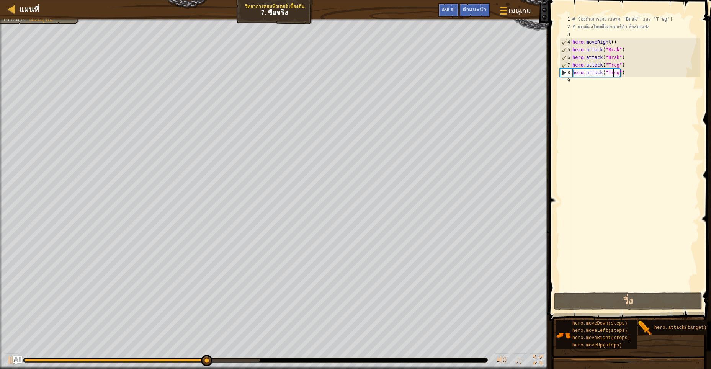
click at [581, 82] on div "# ป้องกันการรุกรานจาก "Brak" และ "Treg"! # คุณต้องโจมตีอ็อกเกอร์ตัวเล็กสองครั้ง…" at bounding box center [635, 160] width 129 height 291
click at [576, 84] on div "# ป้องกันการรุกรานจาก "Brak" และ "Treg"! # คุณต้องโจมตีอ็อกเกอร์ตัวเล็กสองครั้ง…" at bounding box center [635, 160] width 129 height 291
